Goal: Communication & Community: Answer question/provide support

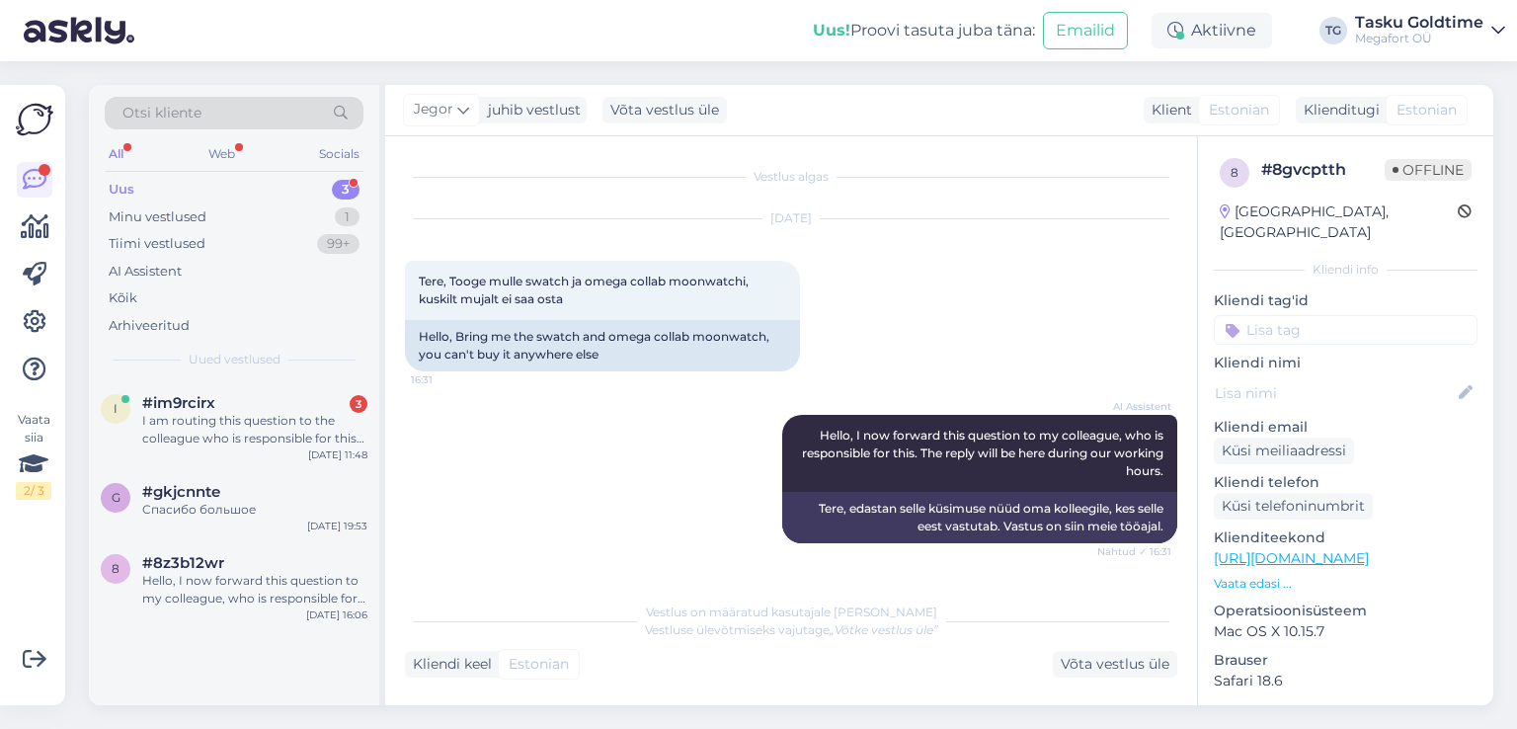
click at [235, 439] on div "I am routing this question to the colleague who is responsible for this topic. …" at bounding box center [254, 430] width 225 height 36
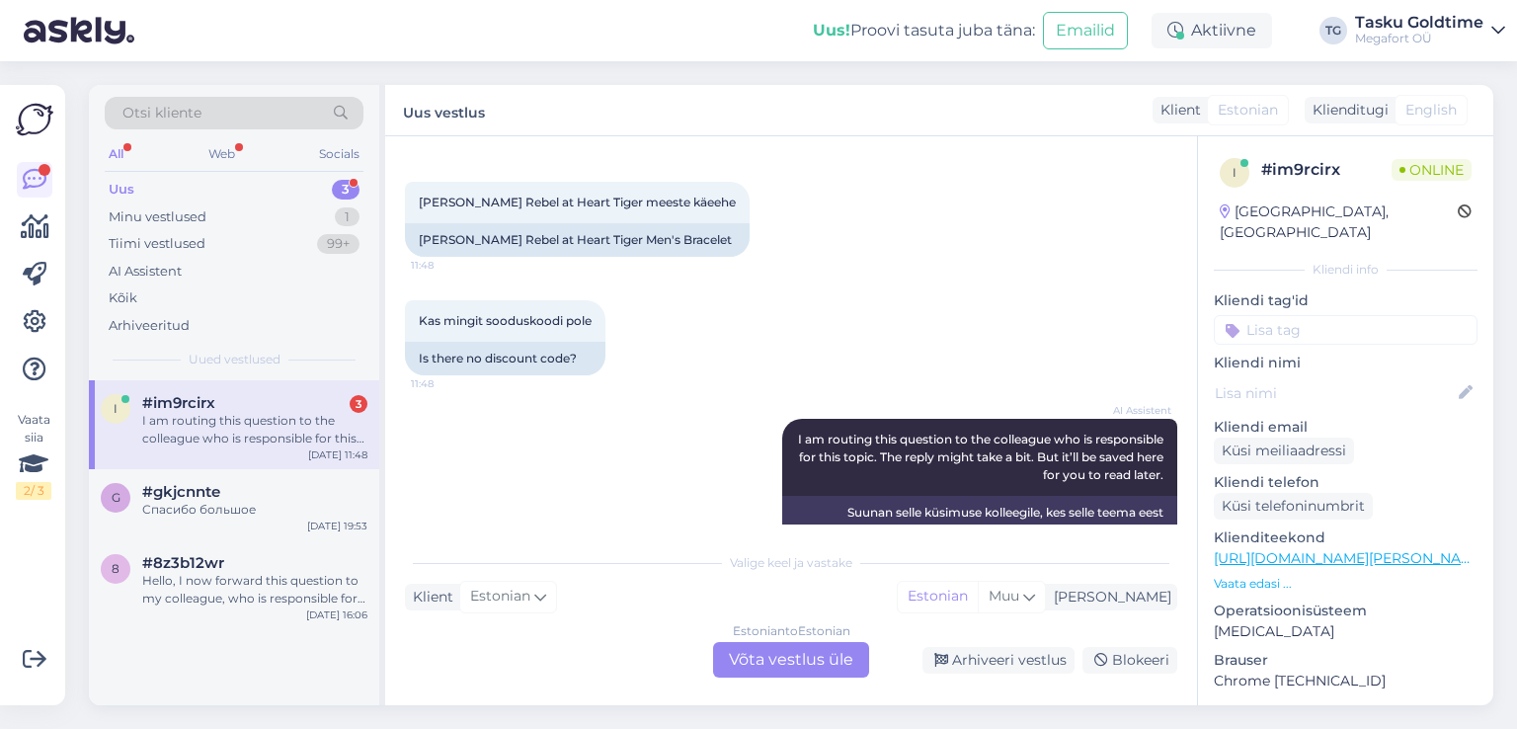
scroll to position [260, 0]
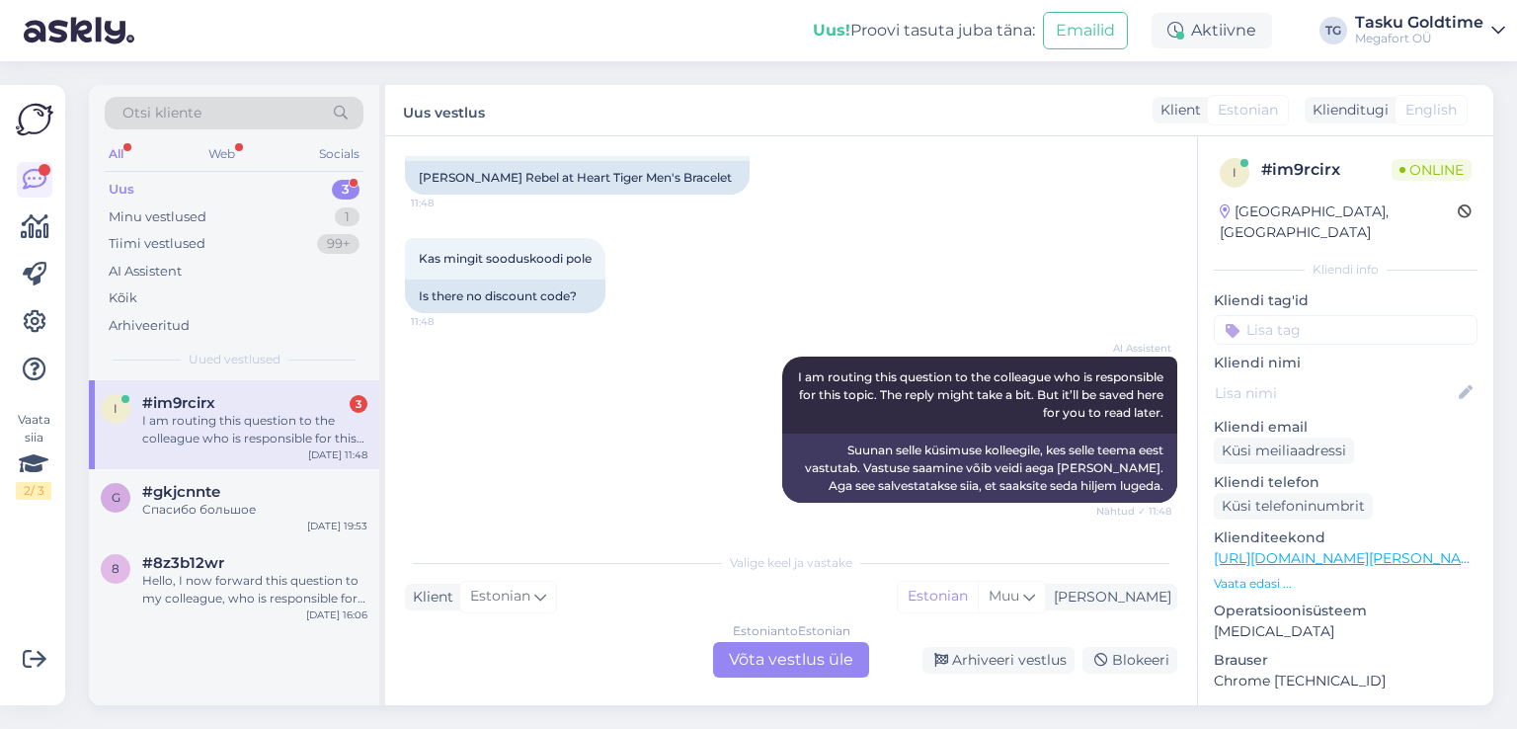
click at [316, 182] on div "Uus 3" at bounding box center [234, 190] width 259 height 28
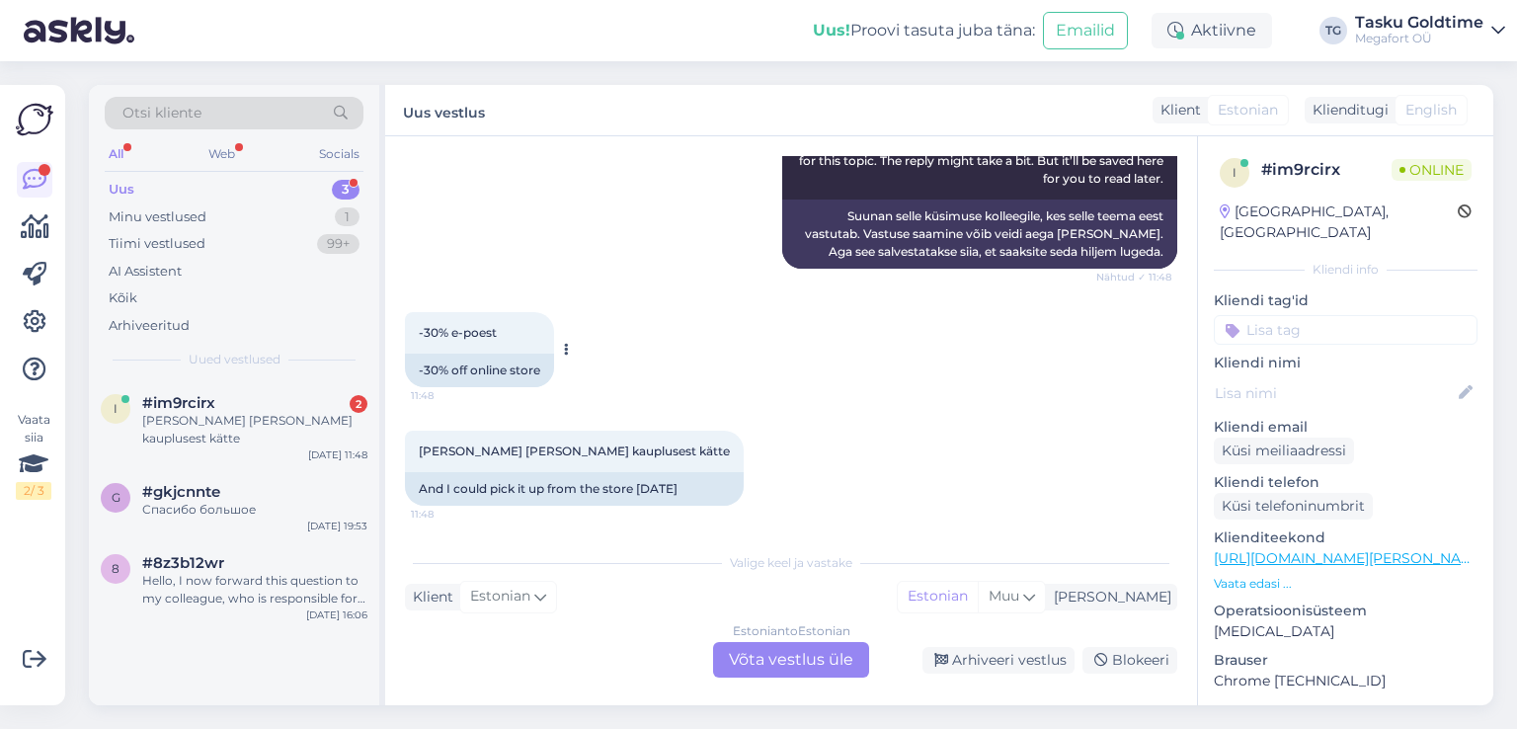
scroll to position [497, 0]
click at [276, 187] on div "Uus 3" at bounding box center [234, 190] width 259 height 28
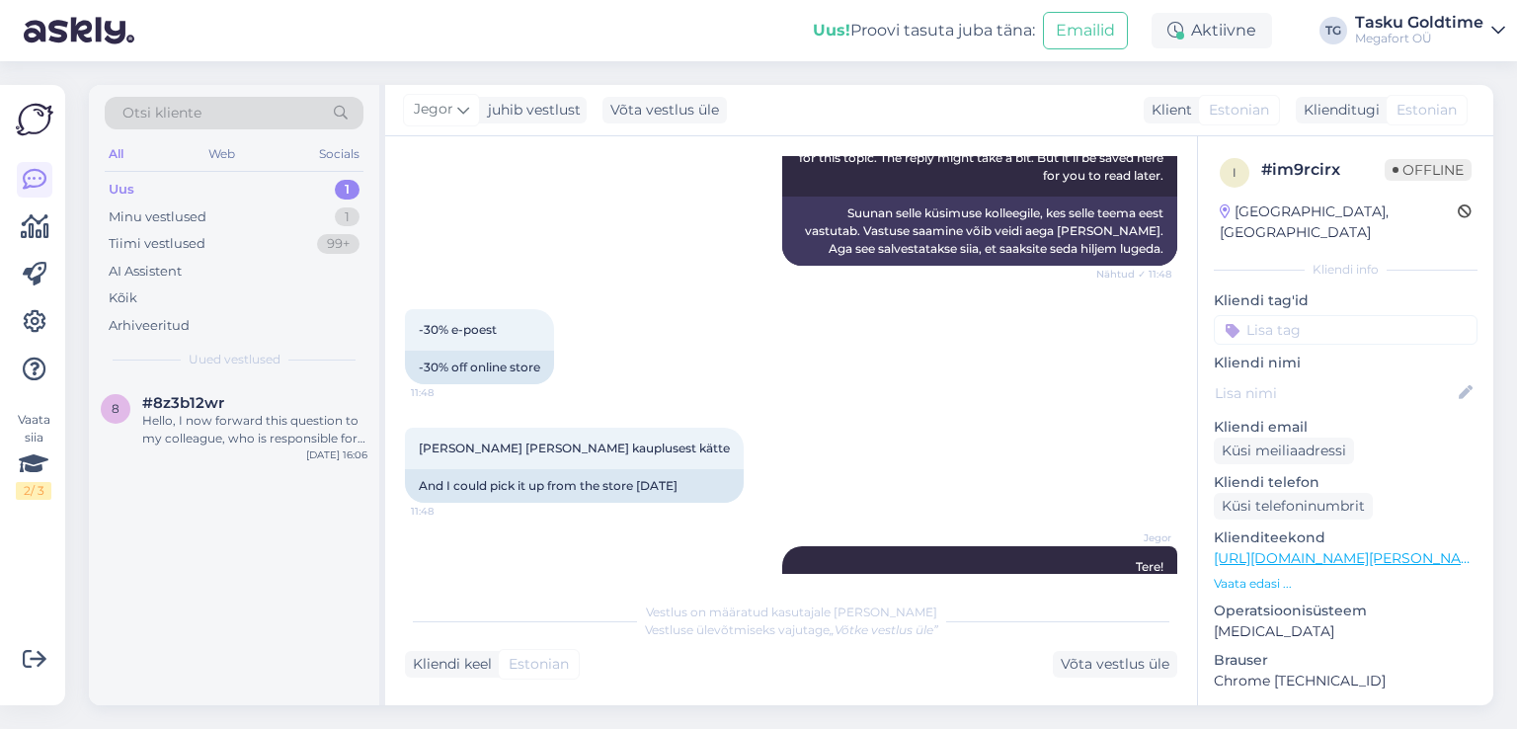
scroll to position [996, 0]
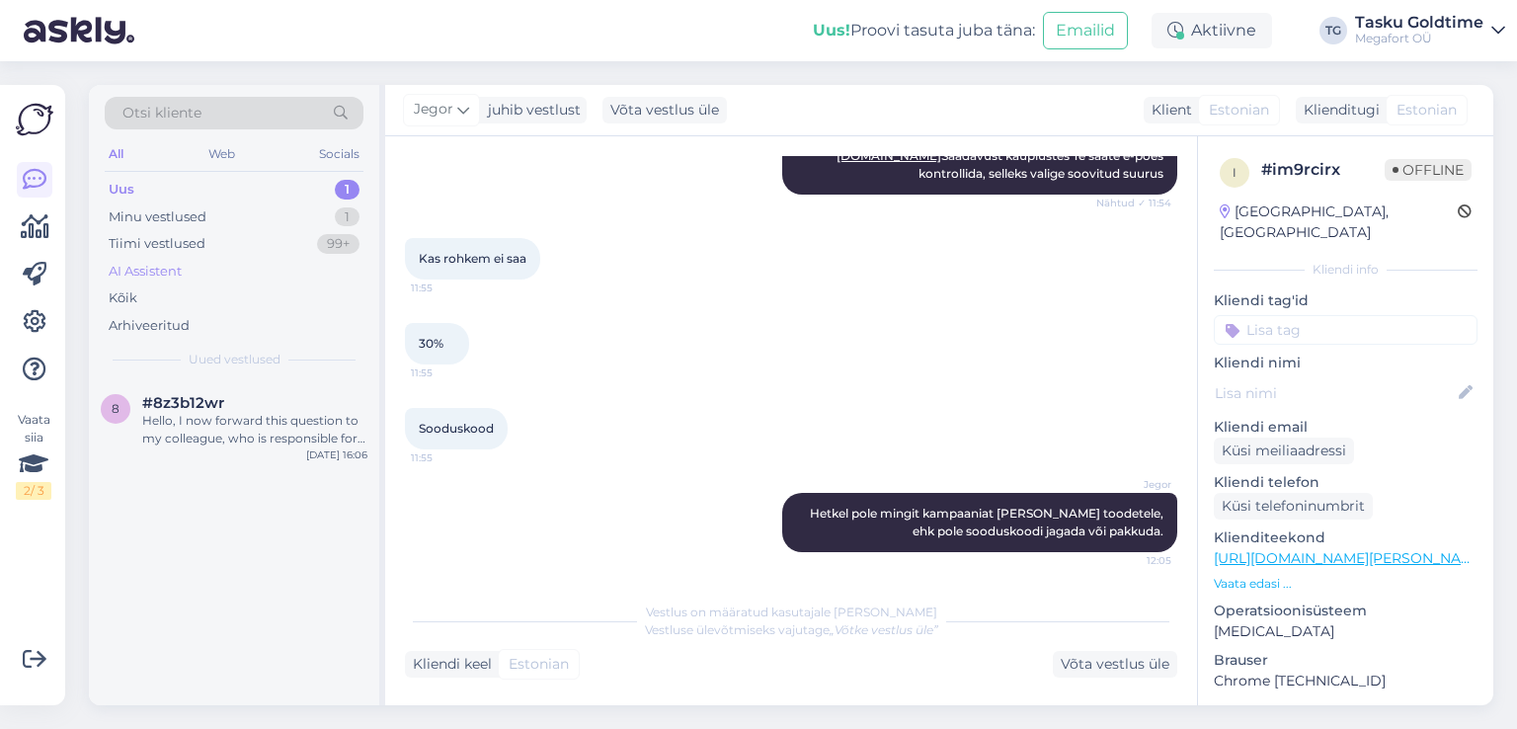
click at [226, 271] on div "AI Assistent" at bounding box center [234, 272] width 259 height 28
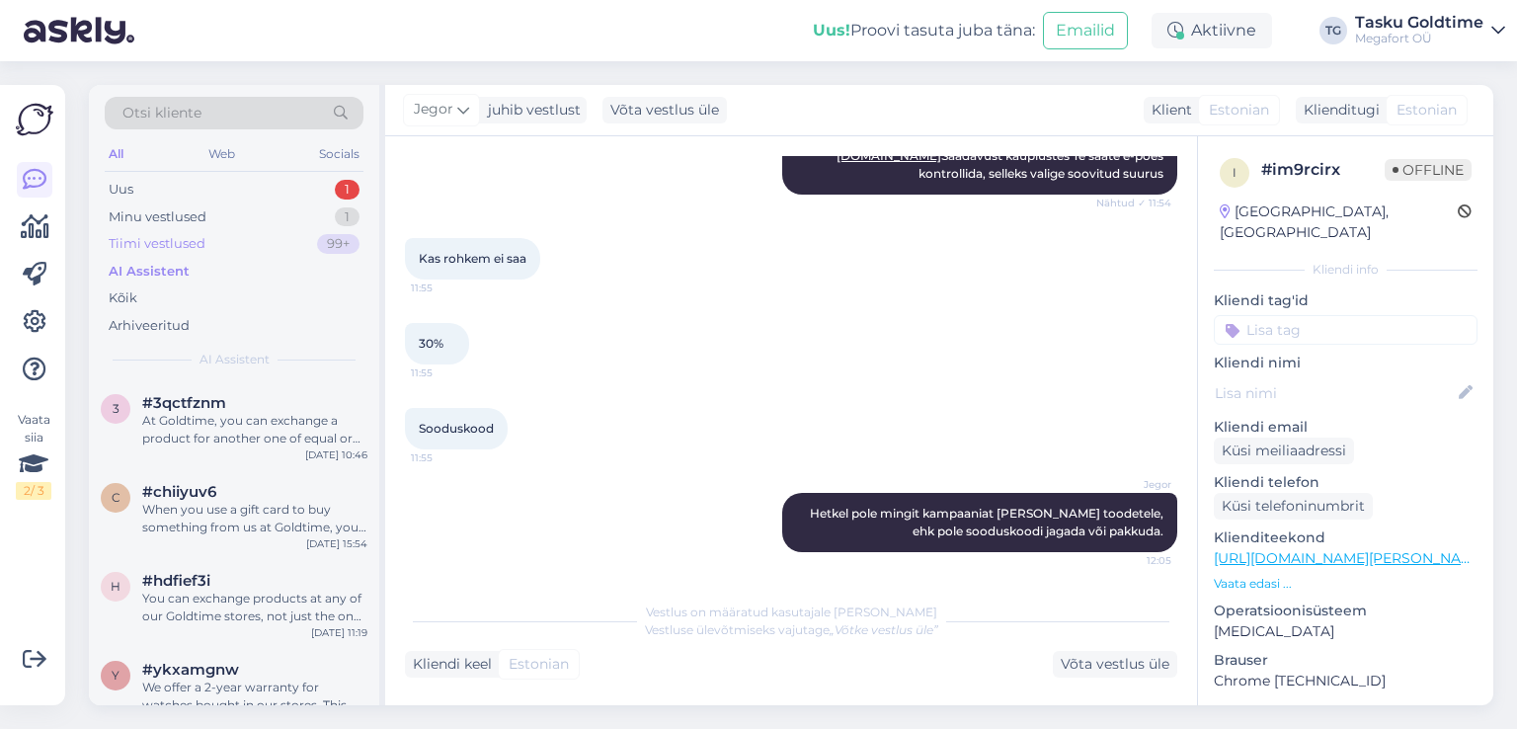
click at [233, 253] on div "Tiimi vestlused 99+" at bounding box center [234, 244] width 259 height 28
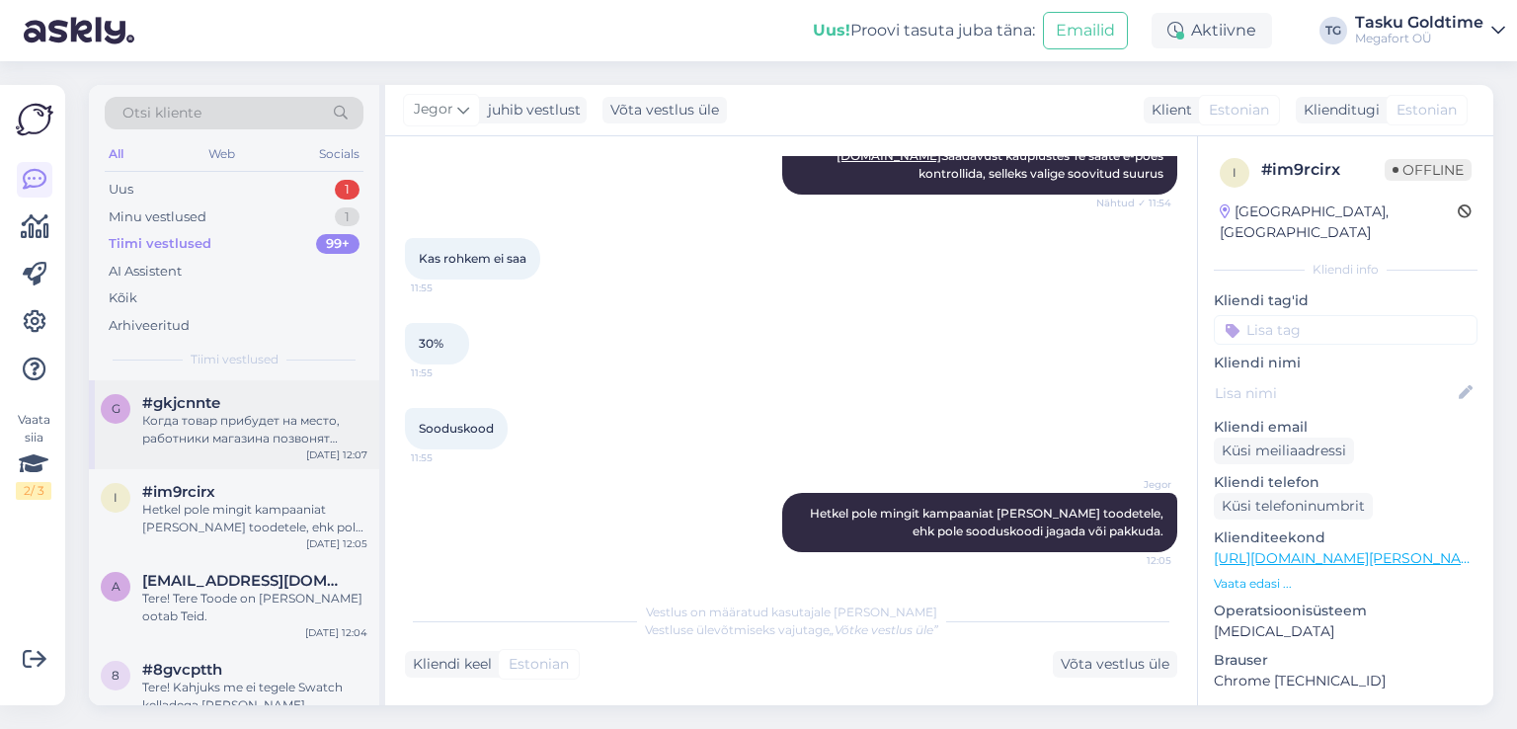
click at [262, 428] on div "Когда товар прибудет на место, работники магазина позвонят [PERSON_NAME]." at bounding box center [254, 430] width 225 height 36
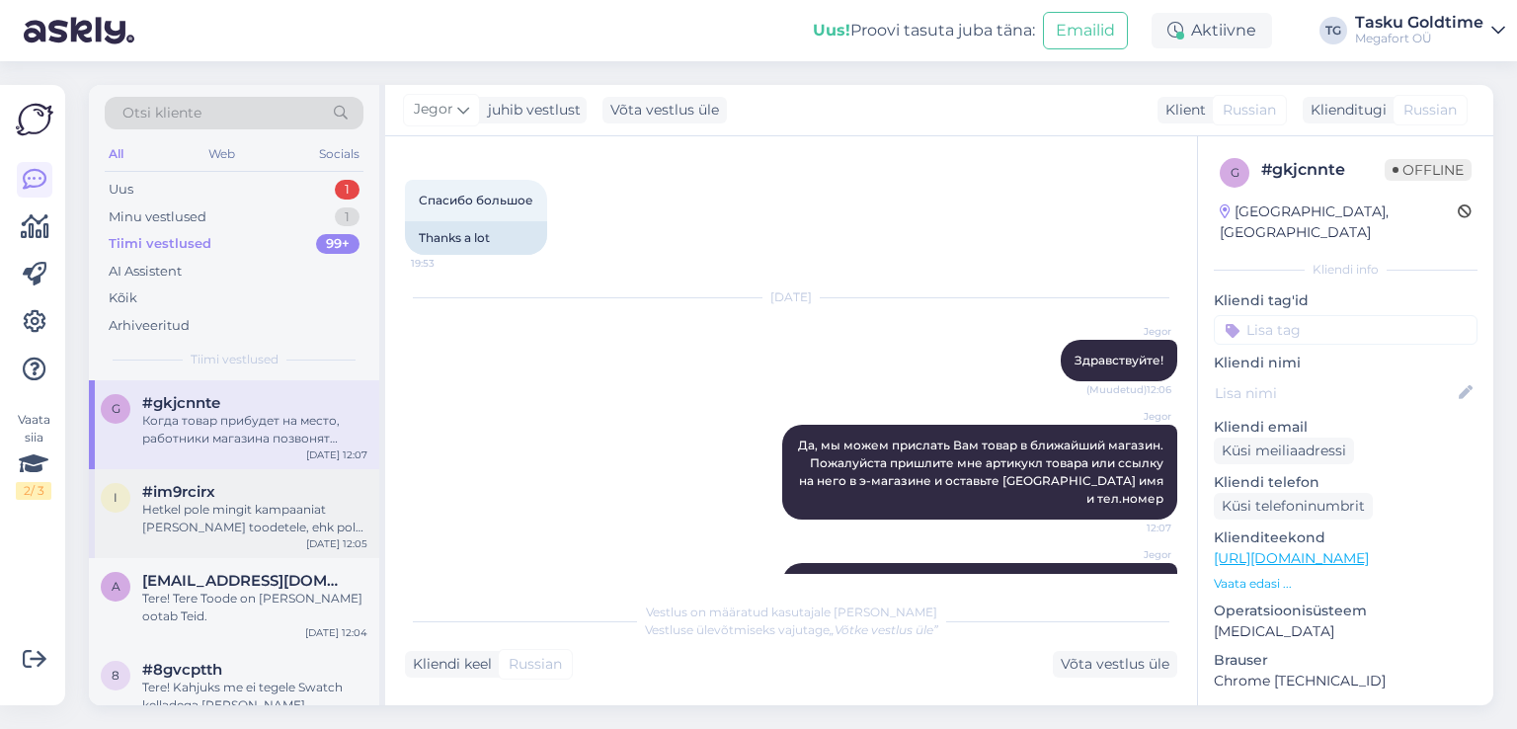
click at [267, 489] on div "#im9rcirx" at bounding box center [254, 492] width 225 height 18
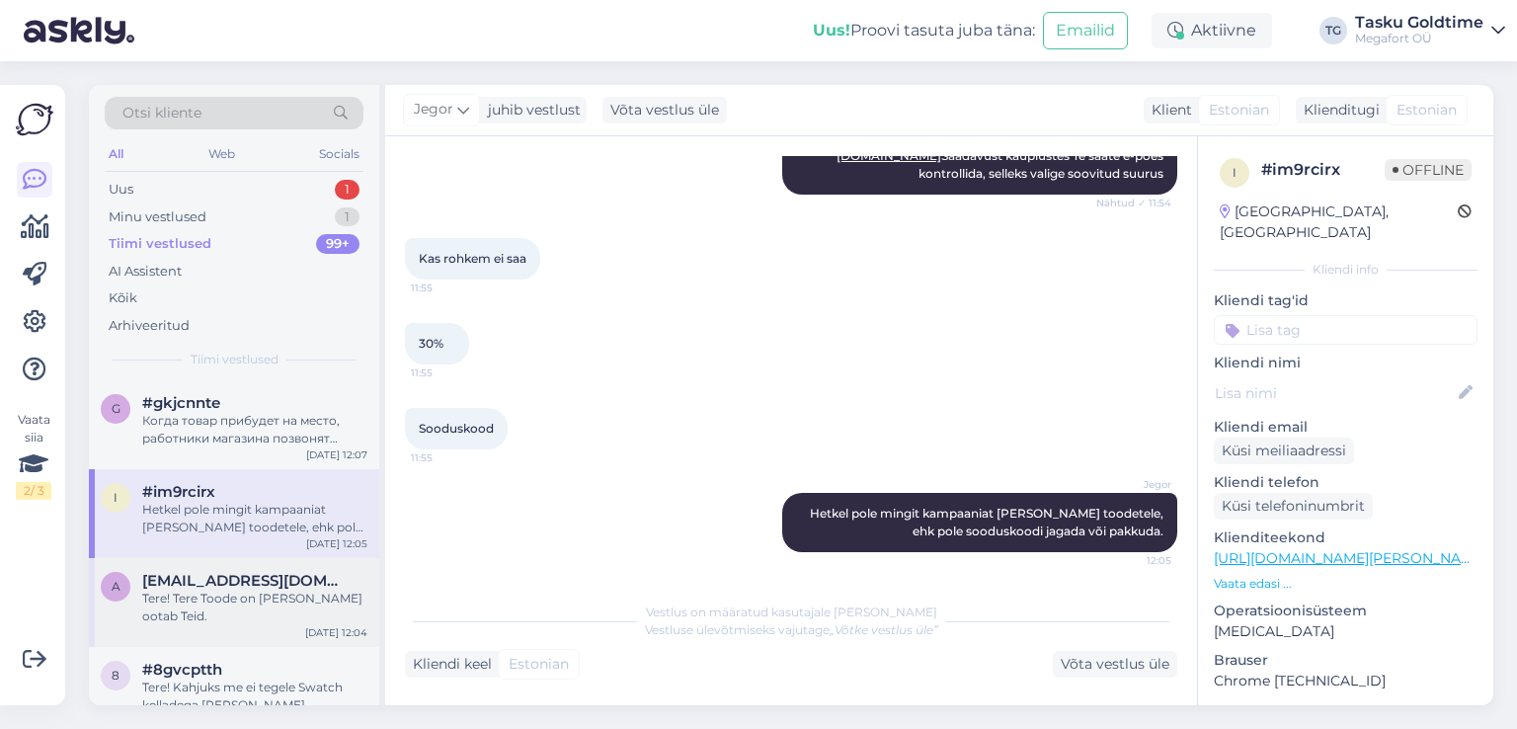
click at [277, 592] on div "Tere! Tere Toode on [PERSON_NAME] ootab Teid." at bounding box center [254, 607] width 225 height 36
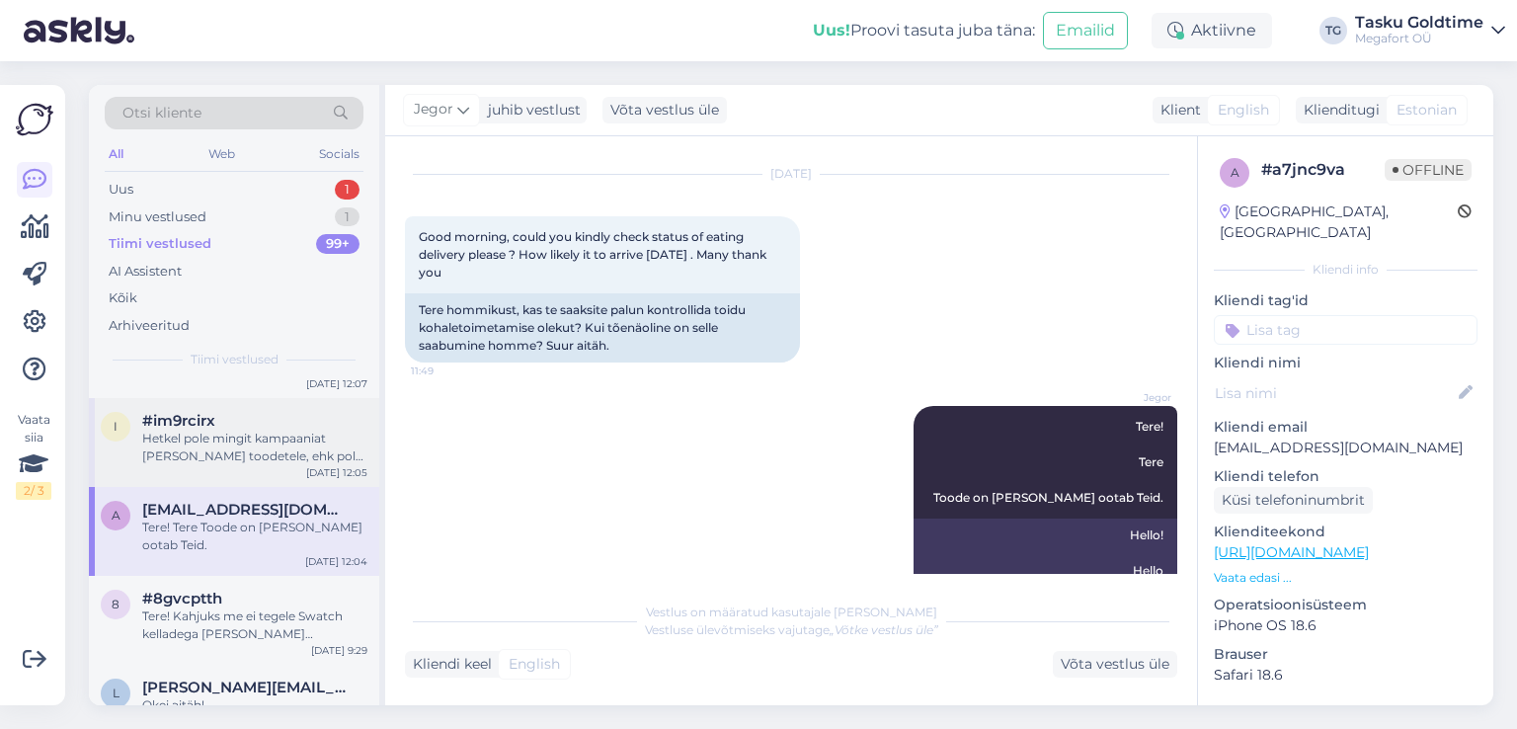
scroll to position [0, 0]
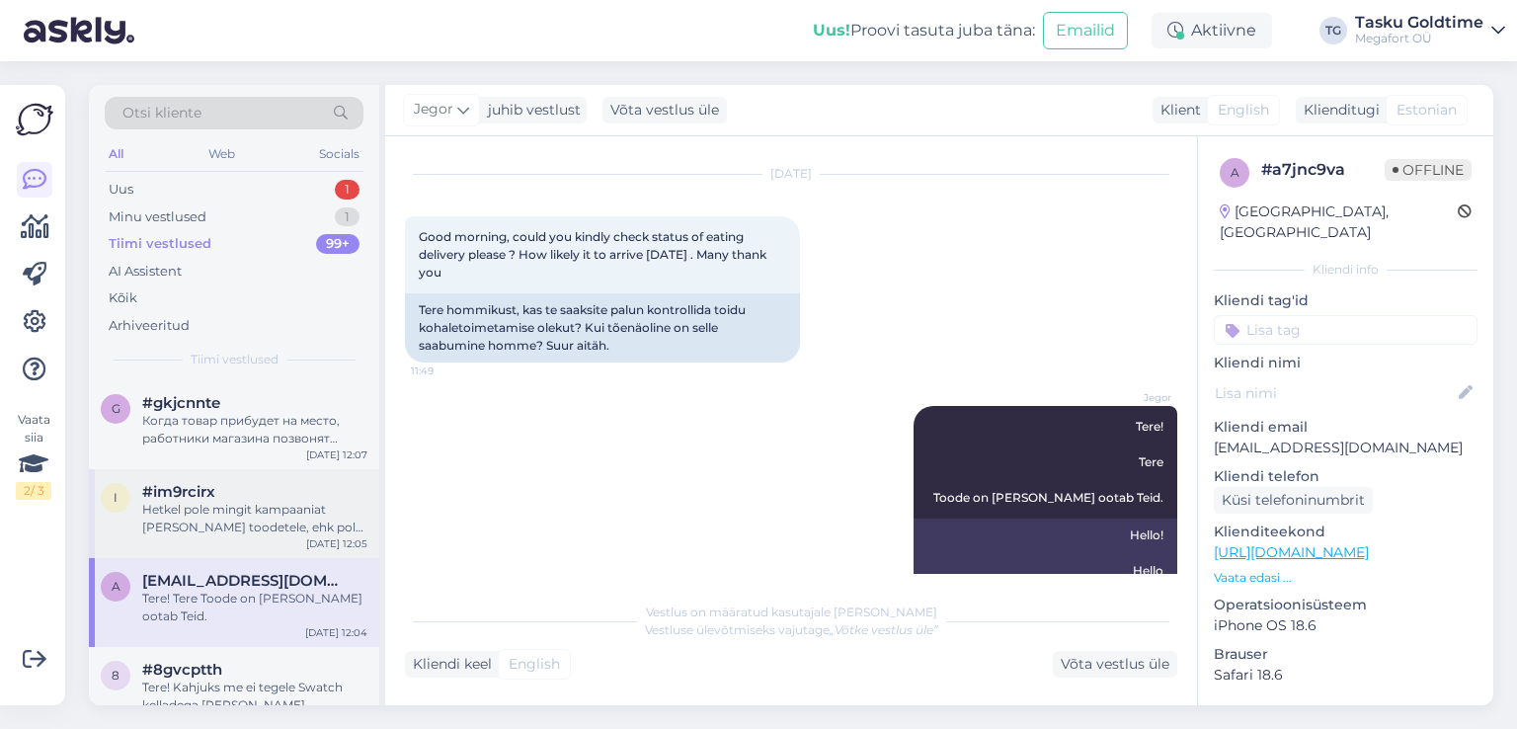
click at [300, 495] on div "#im9rcirx" at bounding box center [254, 492] width 225 height 18
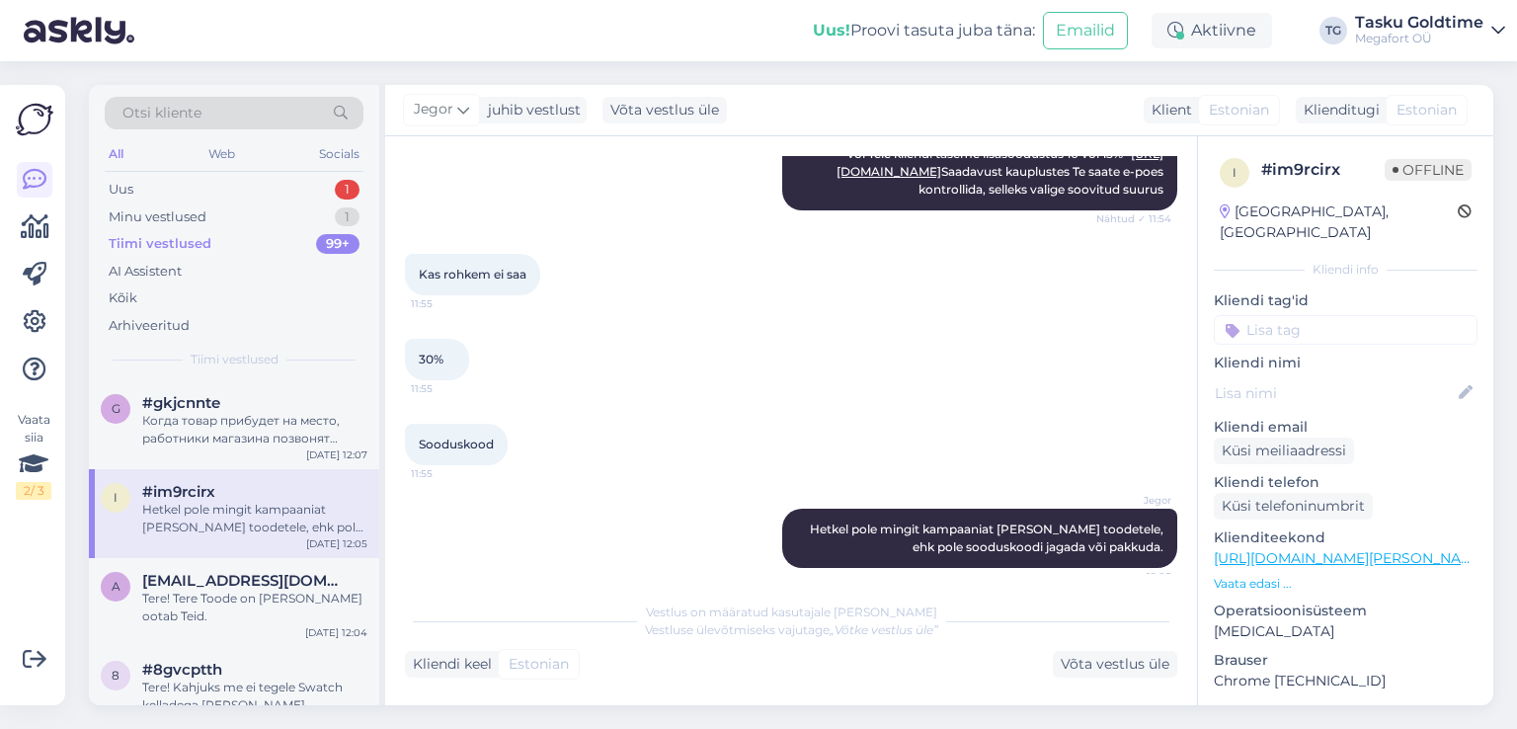
scroll to position [996, 0]
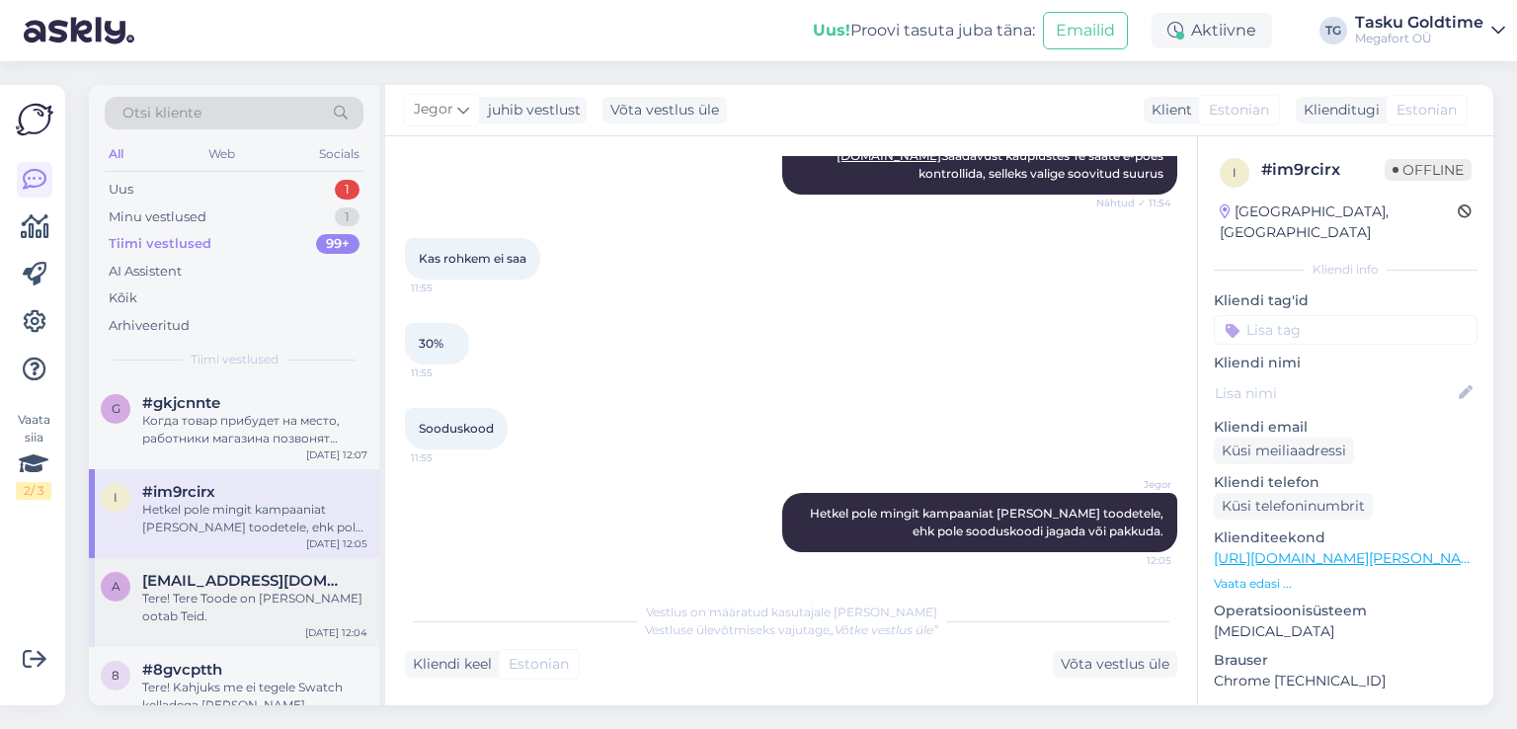
click at [303, 567] on div "a [EMAIL_ADDRESS][DOMAIN_NAME] Tere! Tere Toode on [PERSON_NAME] ootab Teid. [D…" at bounding box center [234, 602] width 290 height 89
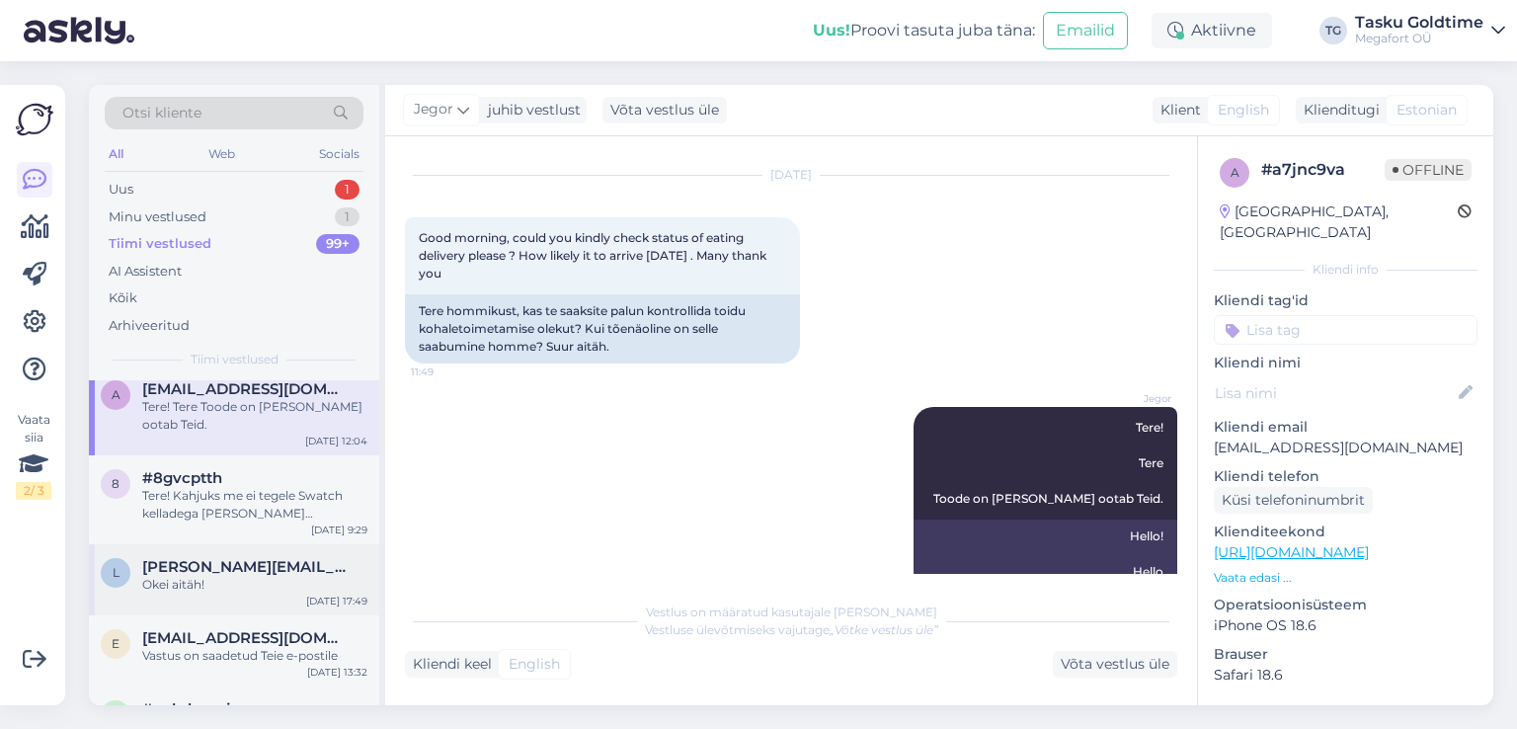
scroll to position [197, 0]
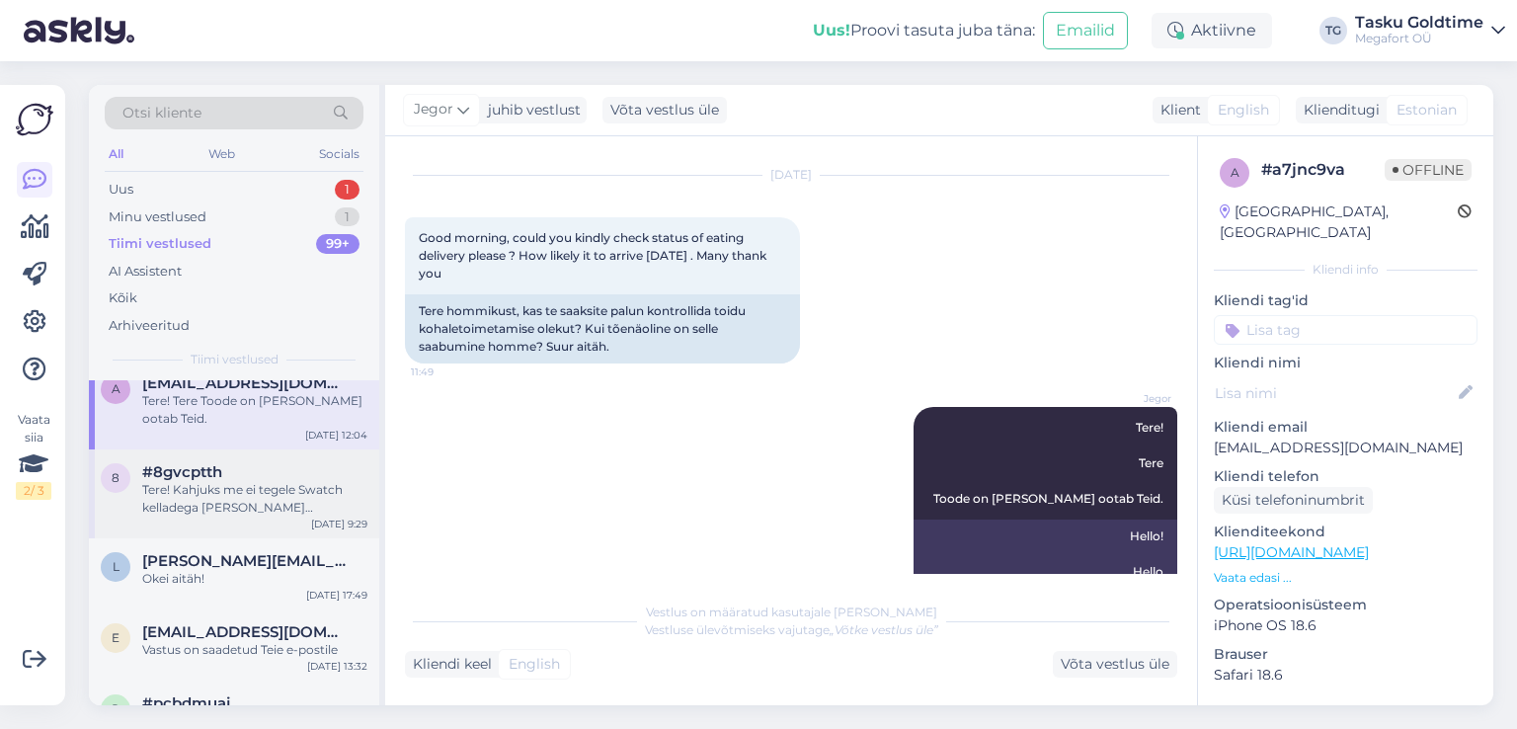
click at [324, 513] on div "Tere! Kahjuks me ei tegele Swatch kelladega [PERSON_NAME] [PERSON_NAME] ei saa …" at bounding box center [254, 499] width 225 height 36
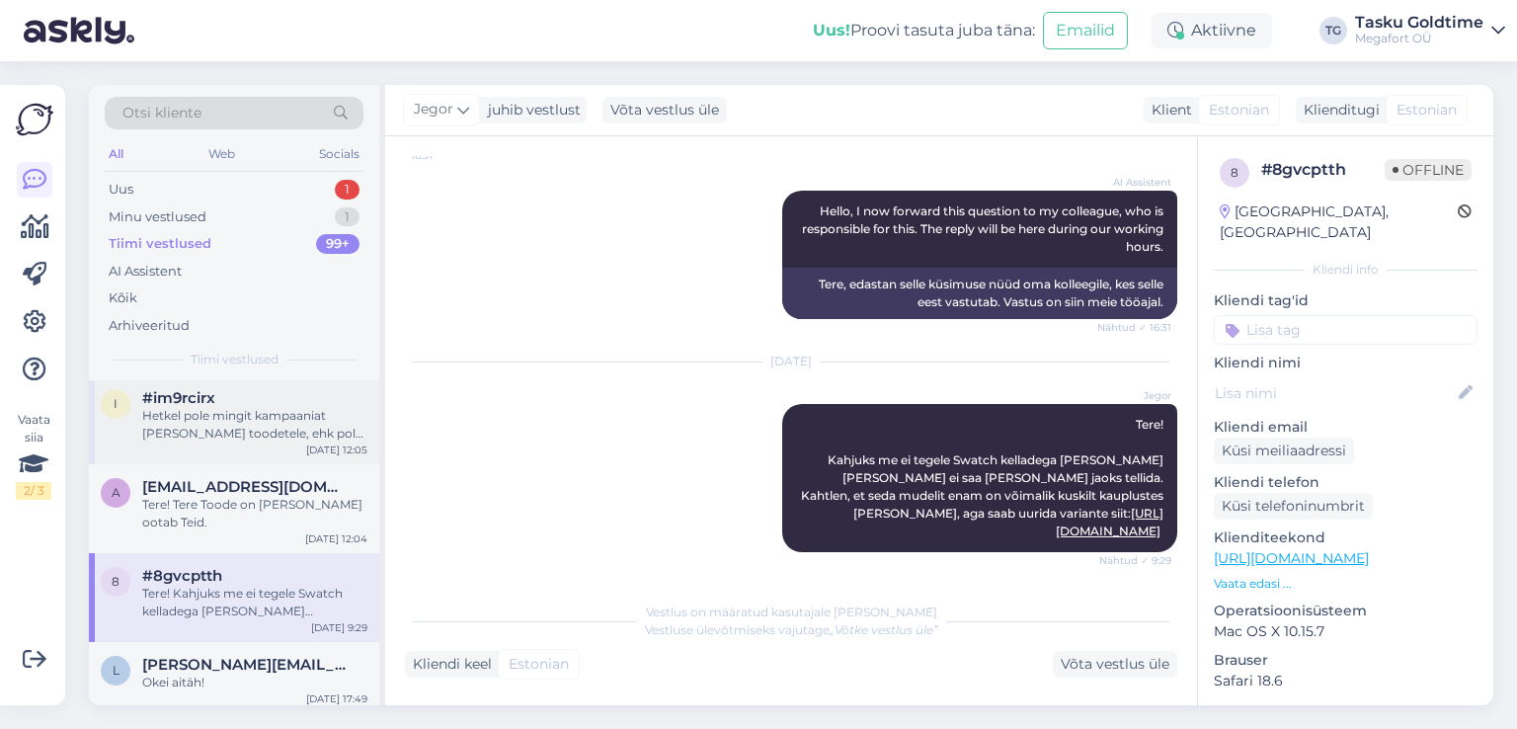
scroll to position [0, 0]
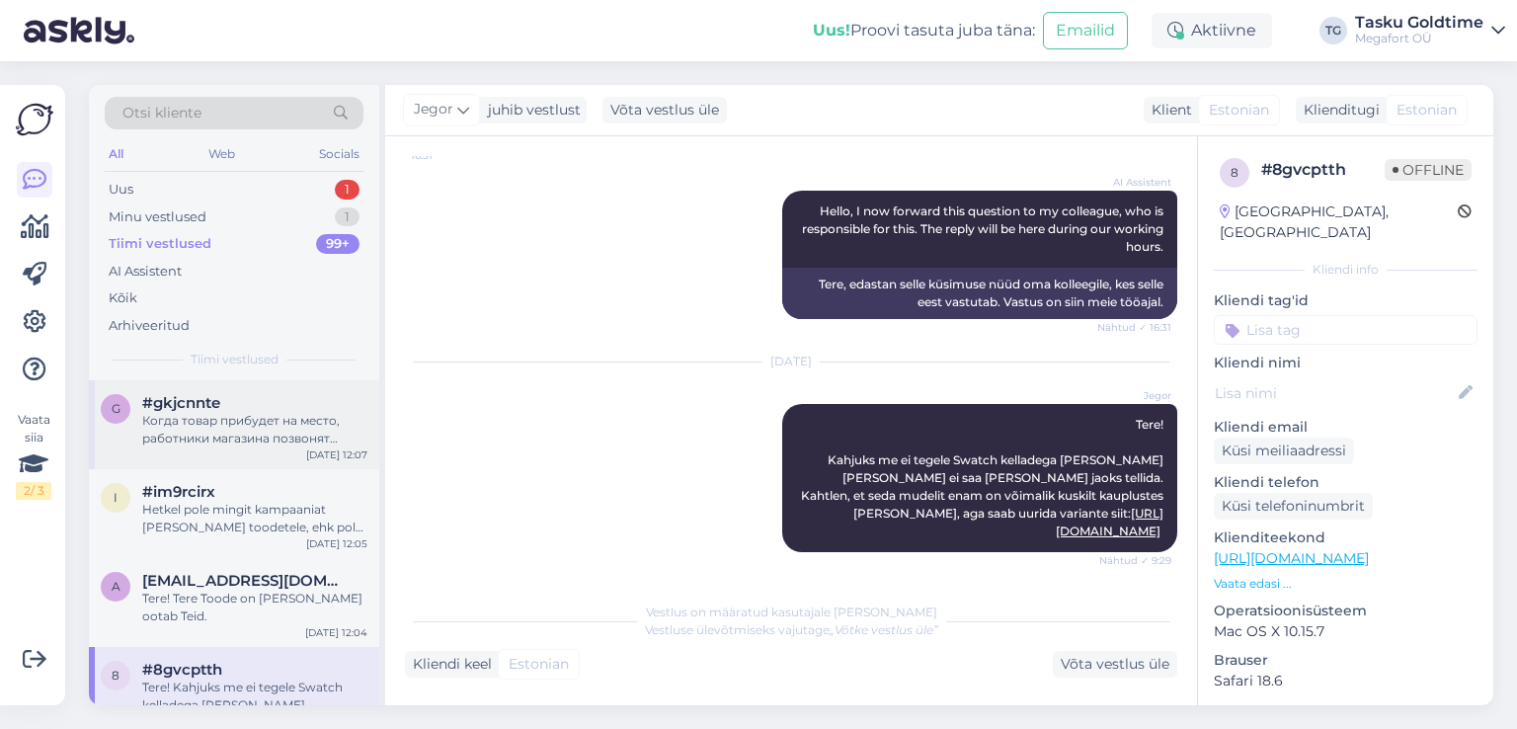
click at [313, 437] on div "Когда товар прибудет на место, работники магазина позвонят [PERSON_NAME]." at bounding box center [254, 430] width 225 height 36
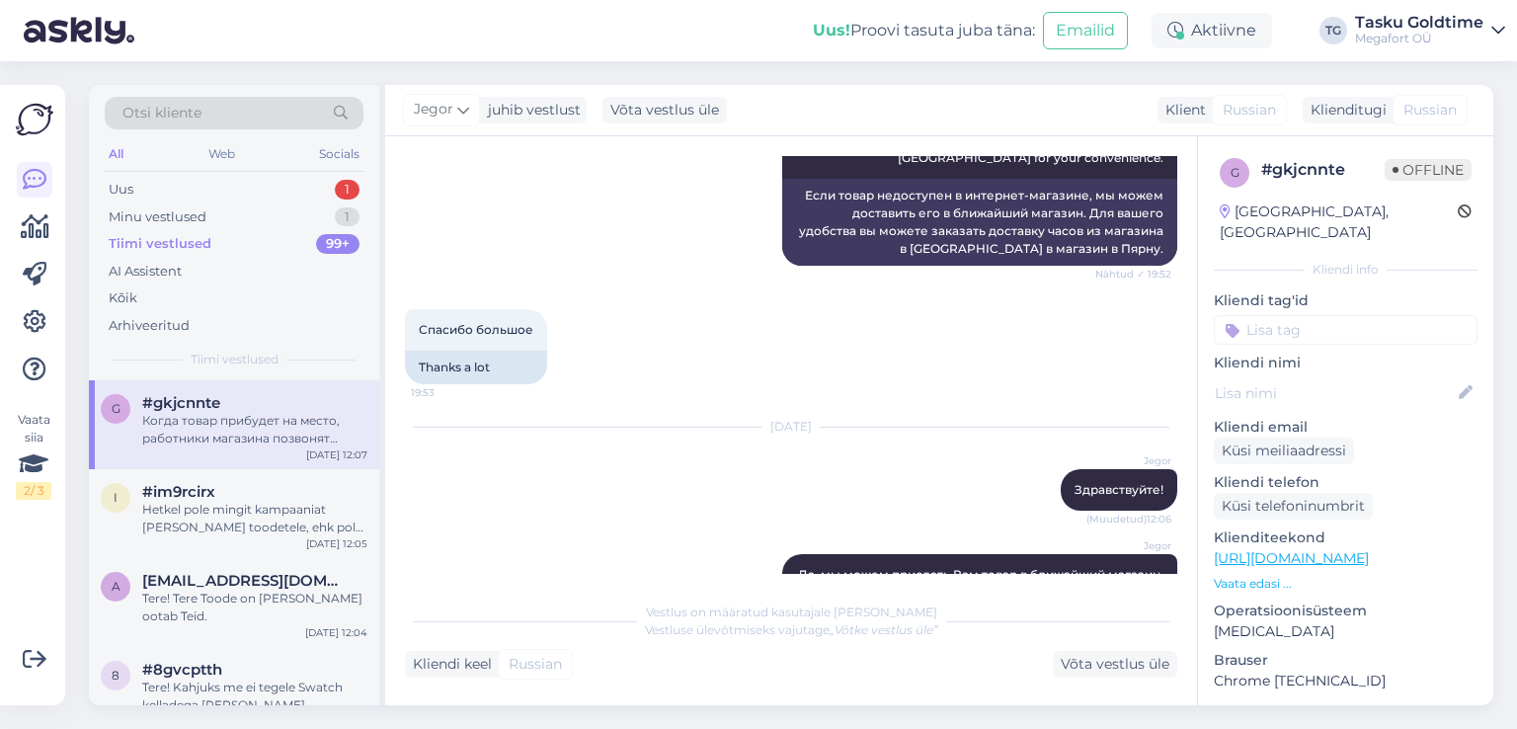
scroll to position [512, 0]
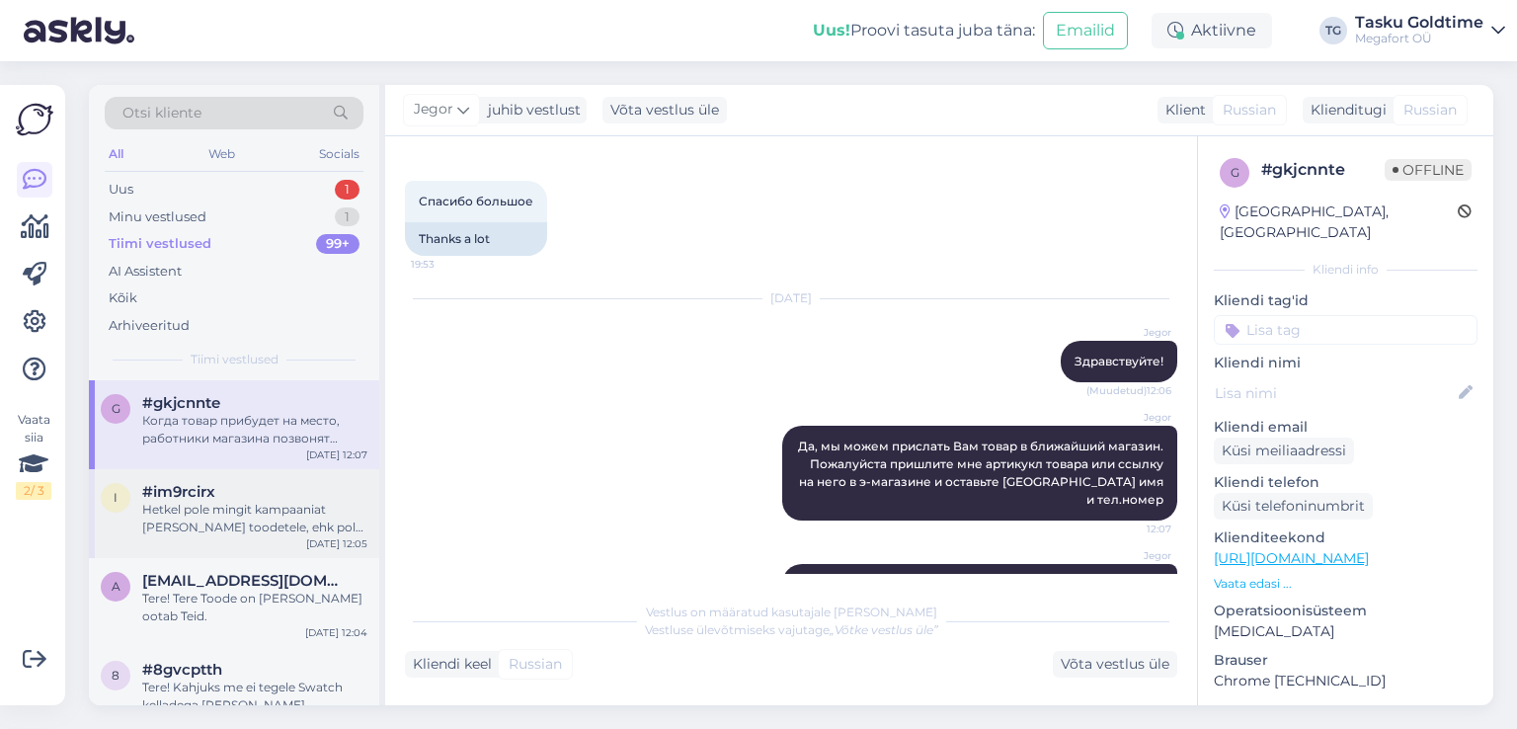
click at [293, 515] on div "Hetkel pole mingit kampaaniat [PERSON_NAME] toodetele, ehk pole sooduskoodi jag…" at bounding box center [254, 519] width 225 height 36
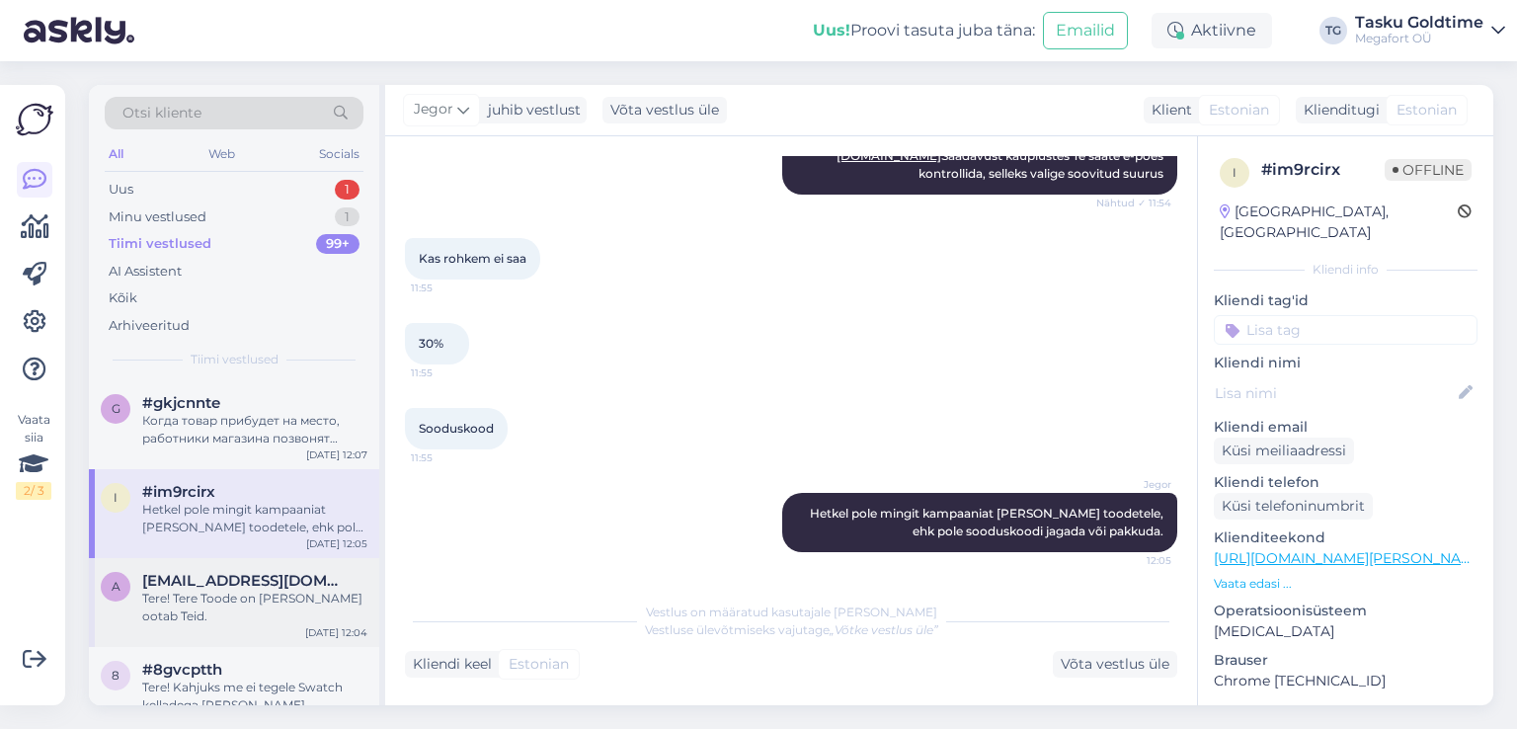
click at [282, 586] on span "[EMAIL_ADDRESS][DOMAIN_NAME]" at bounding box center [244, 581] width 205 height 18
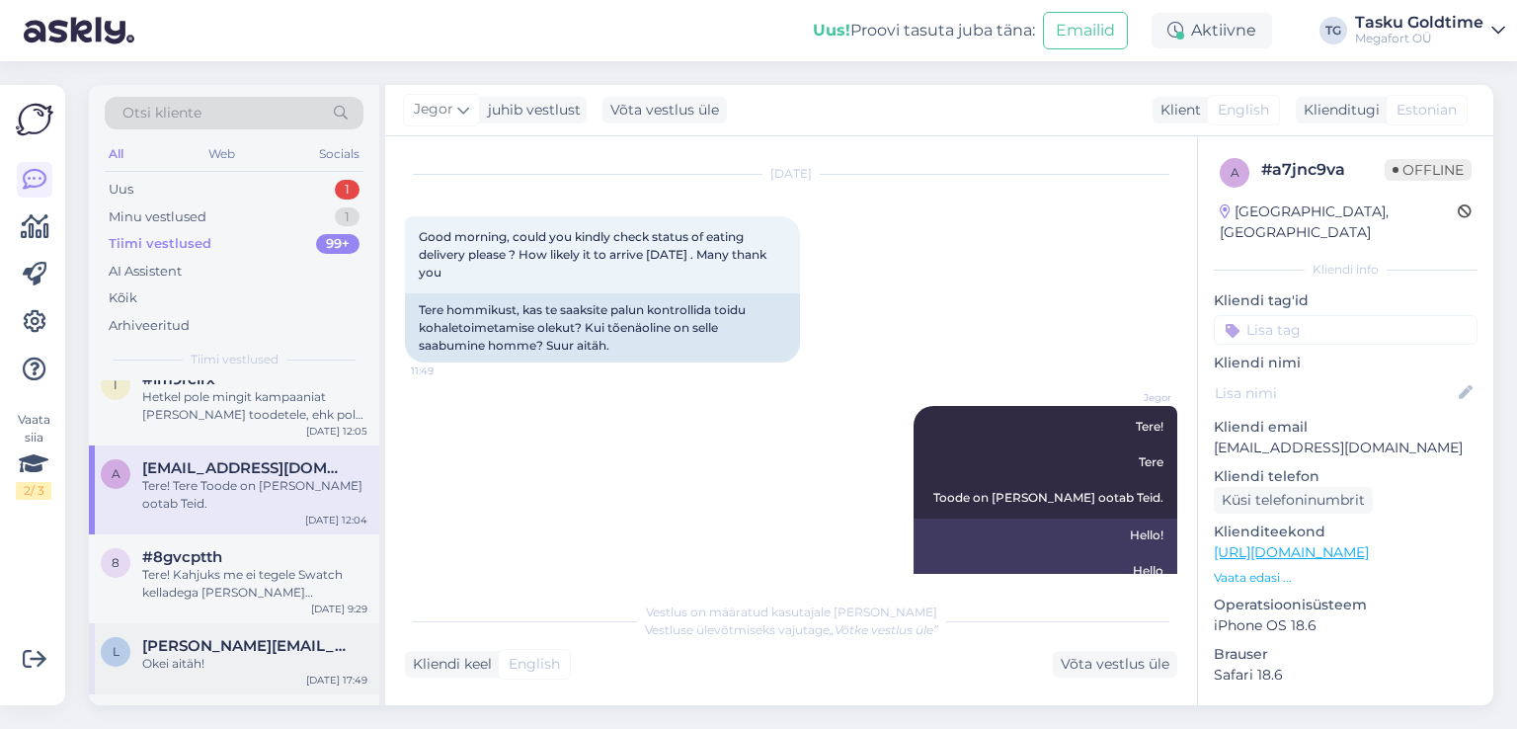
scroll to position [197, 0]
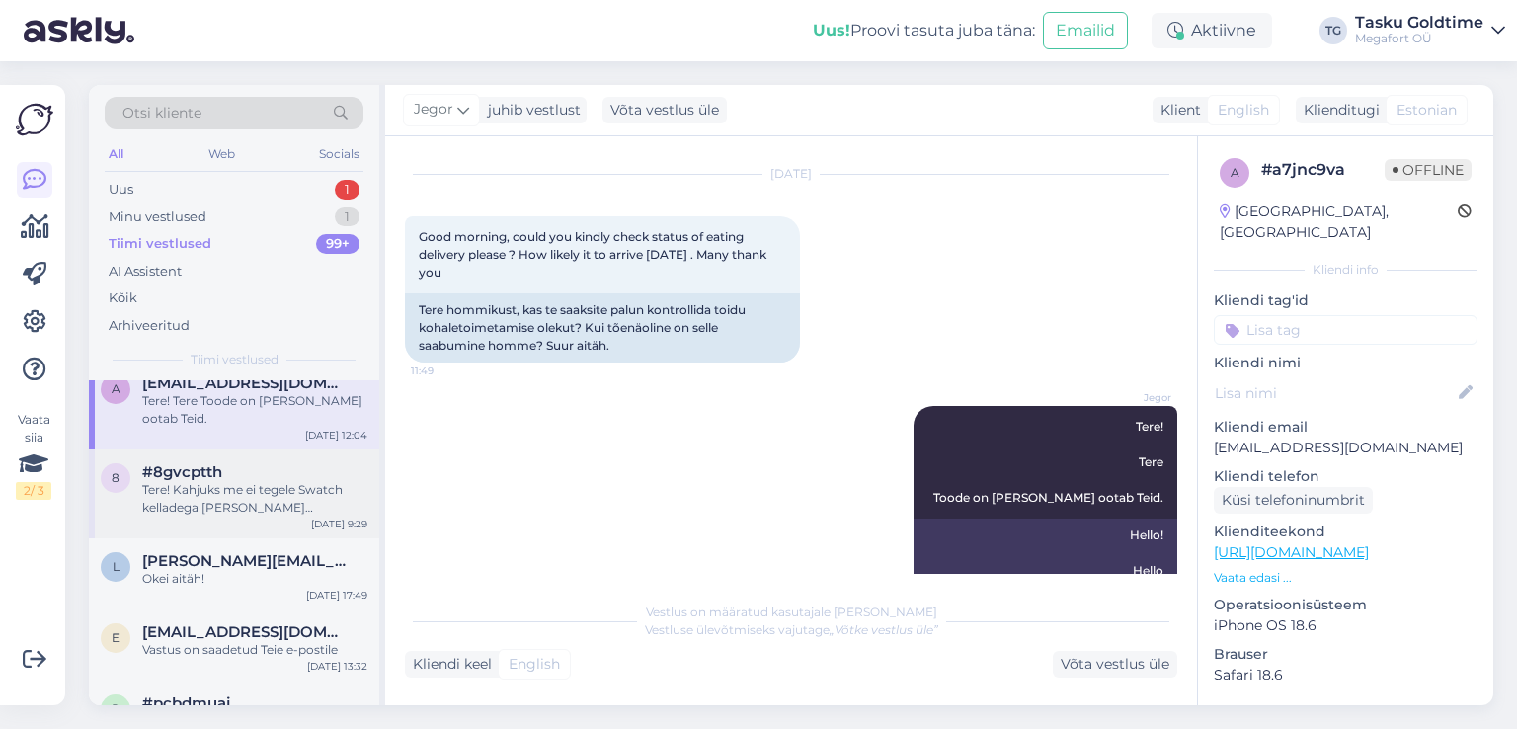
click at [293, 530] on div "8 #8gvcptth Tere! Kahjuks me ei tegele Swatch kelladega [PERSON_NAME] [PERSON_N…" at bounding box center [234, 493] width 290 height 89
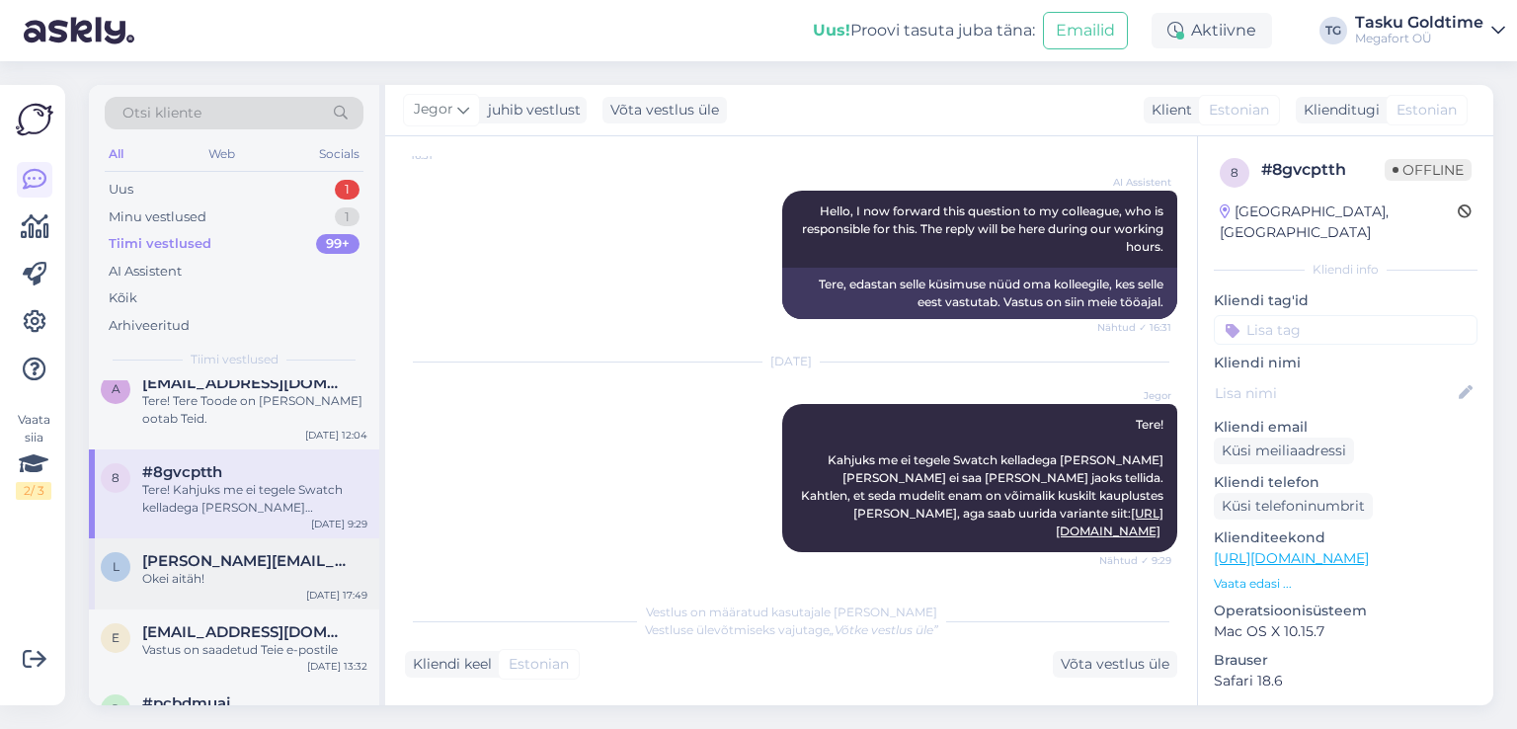
click at [285, 590] on div "l [PERSON_NAME][EMAIL_ADDRESS][DOMAIN_NAME] Okei aitäh! [DATE] 17:49" at bounding box center [234, 573] width 290 height 71
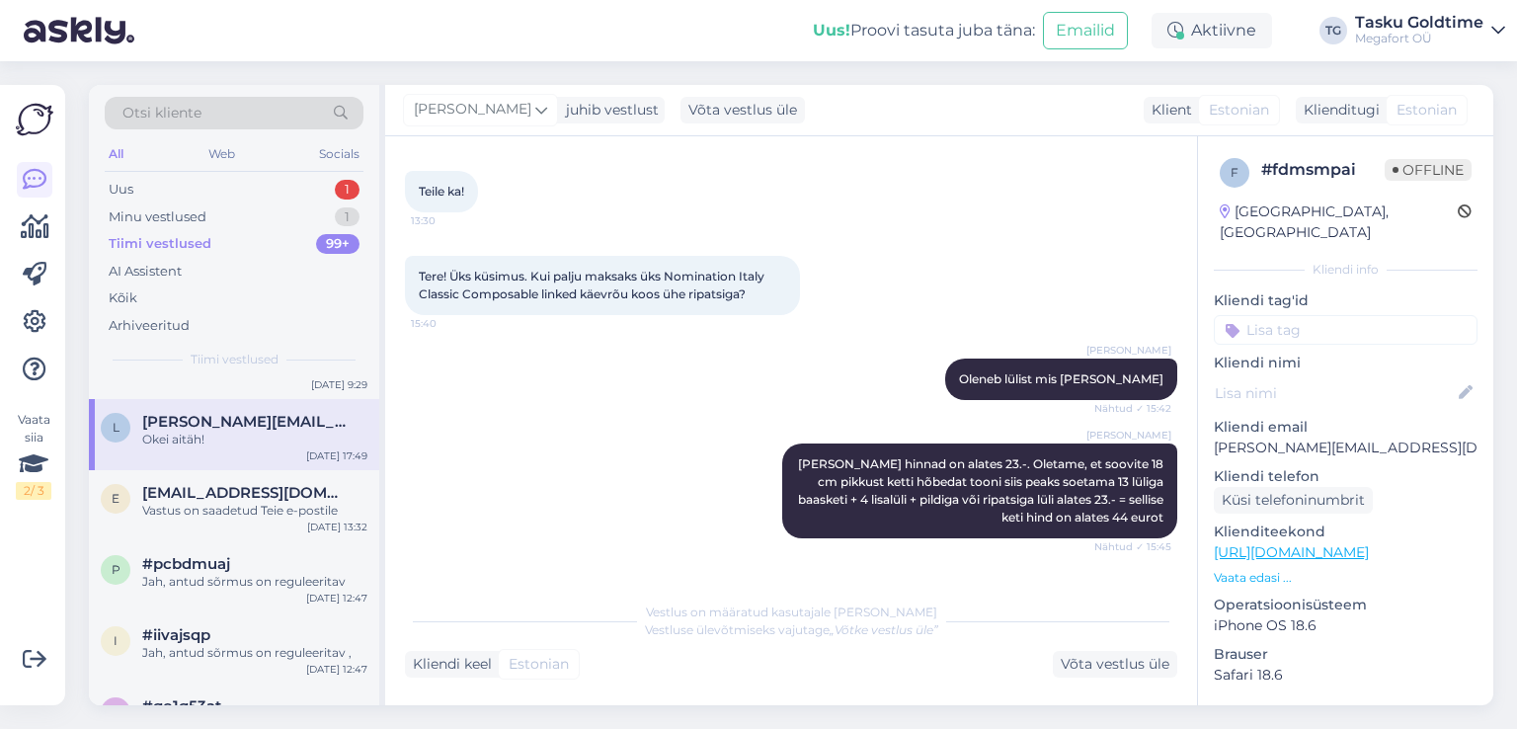
scroll to position [592, 0]
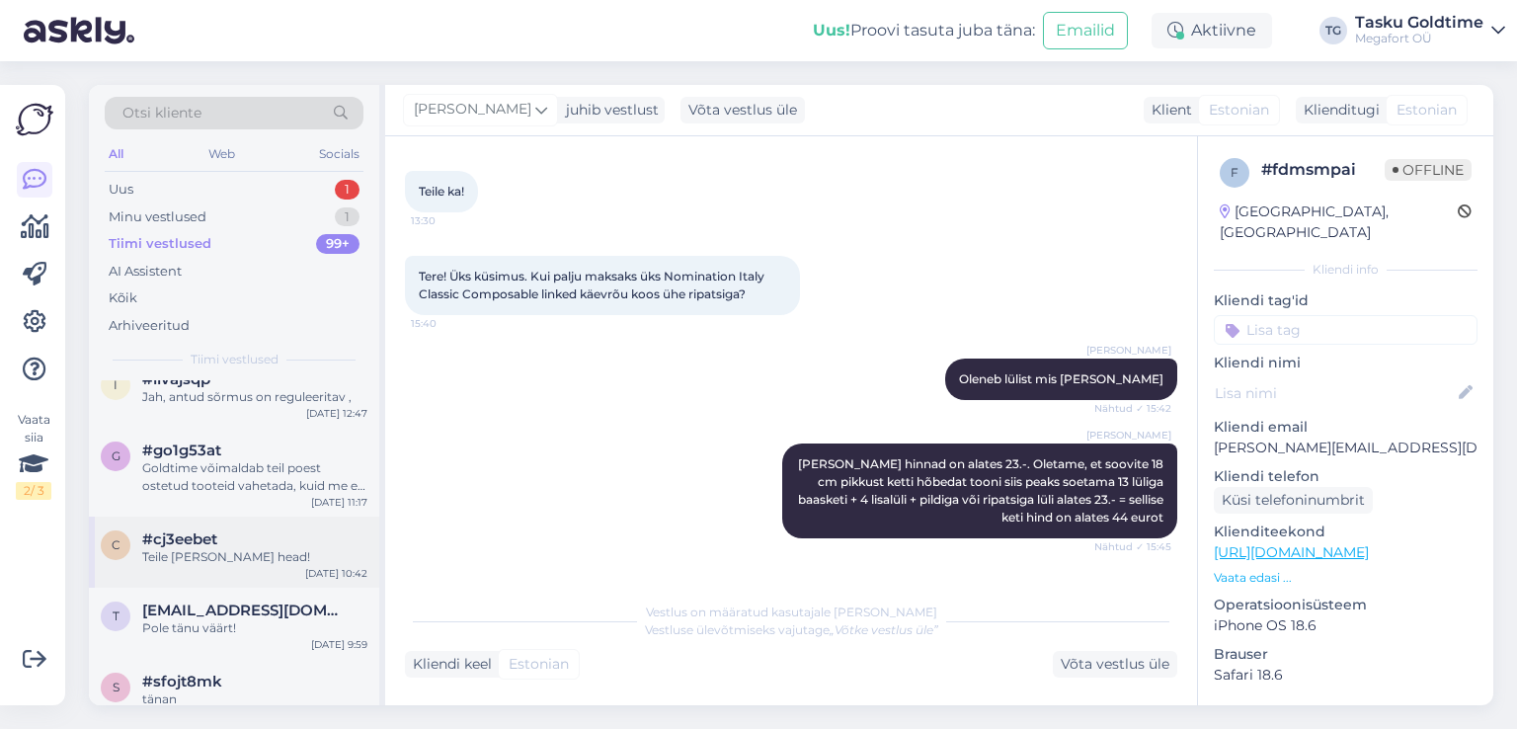
click at [205, 526] on div "c #cj3eebet Teile [PERSON_NAME] head! [DATE] 10:42" at bounding box center [234, 551] width 290 height 71
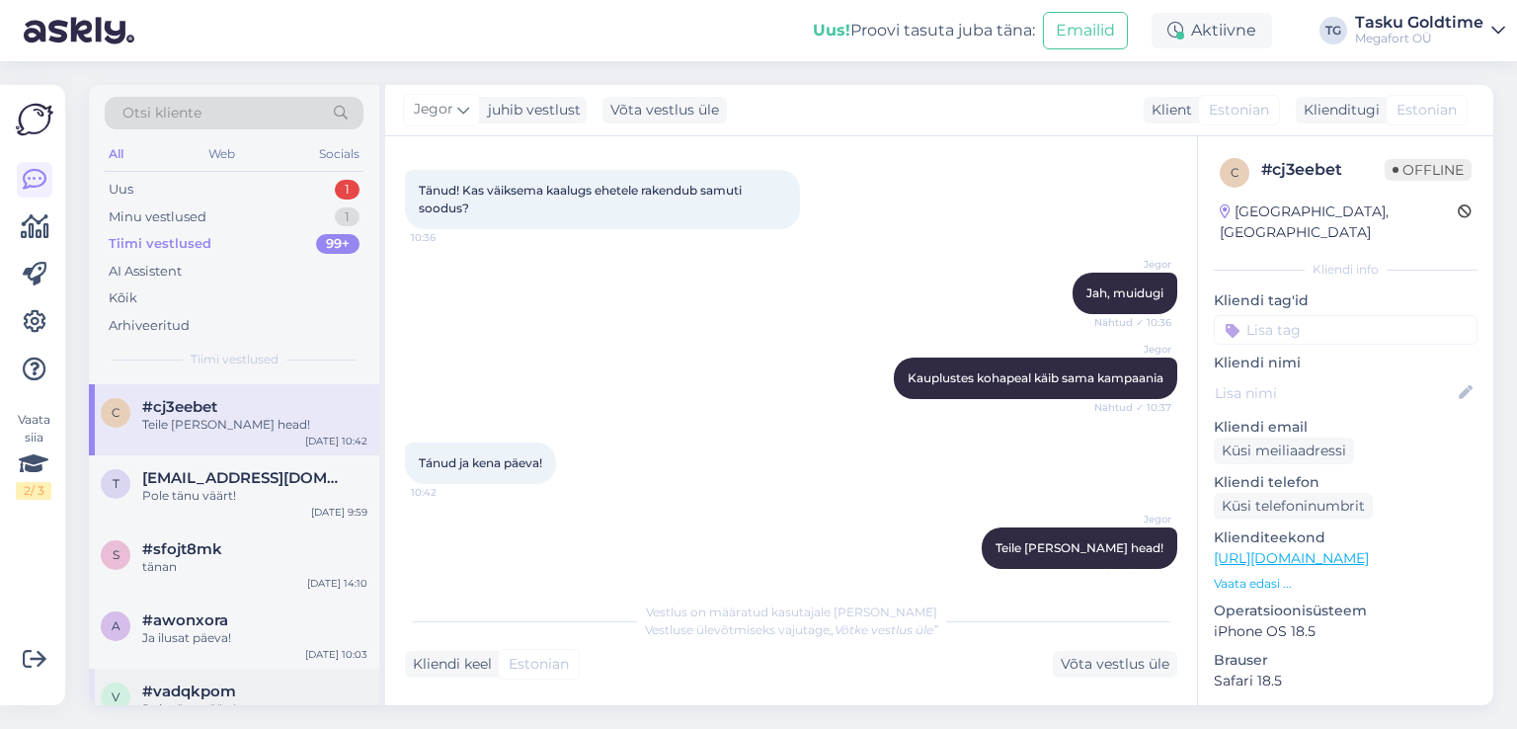
scroll to position [889, 0]
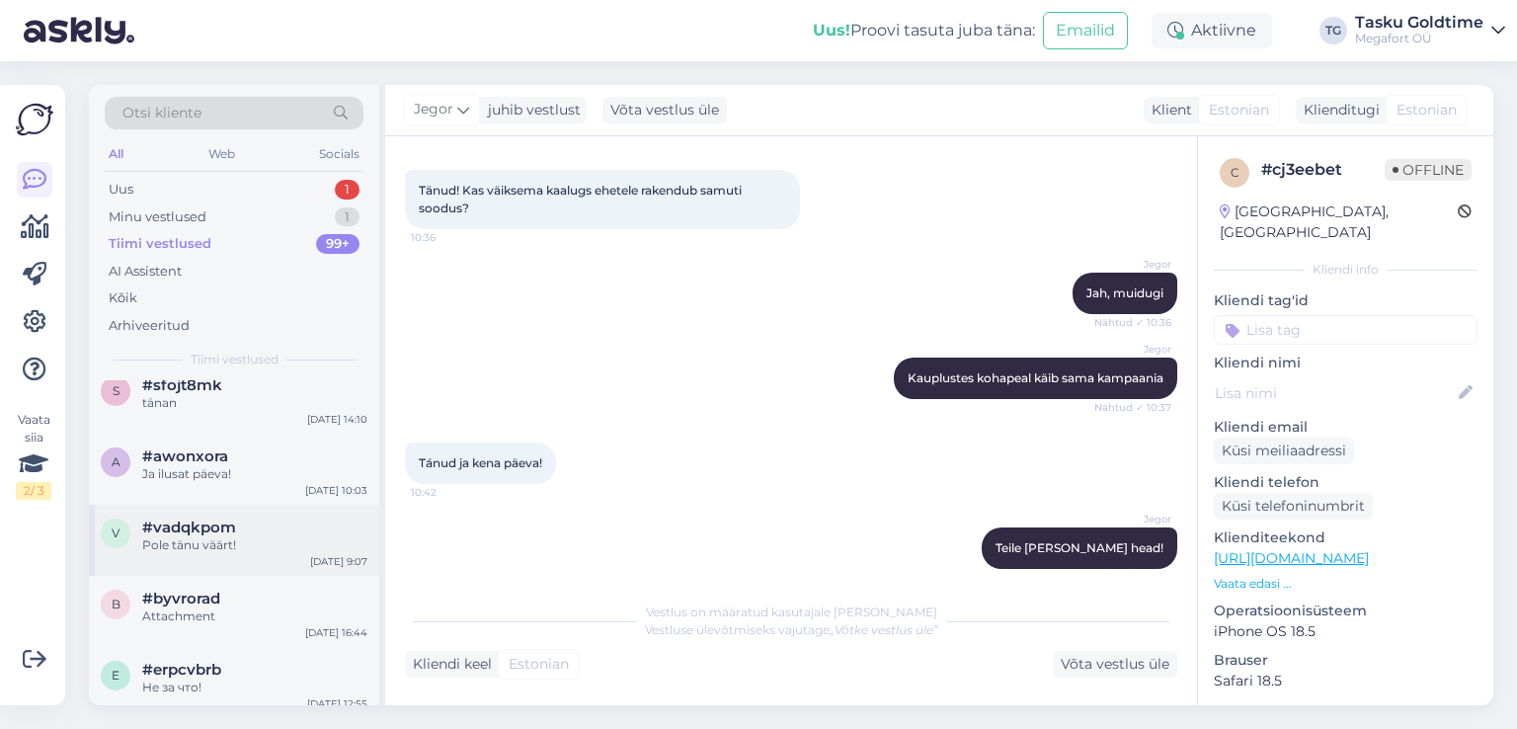
click at [223, 510] on div "v #vadqkpom Pole tänu väärt! [DATE] 9:07" at bounding box center [234, 540] width 290 height 71
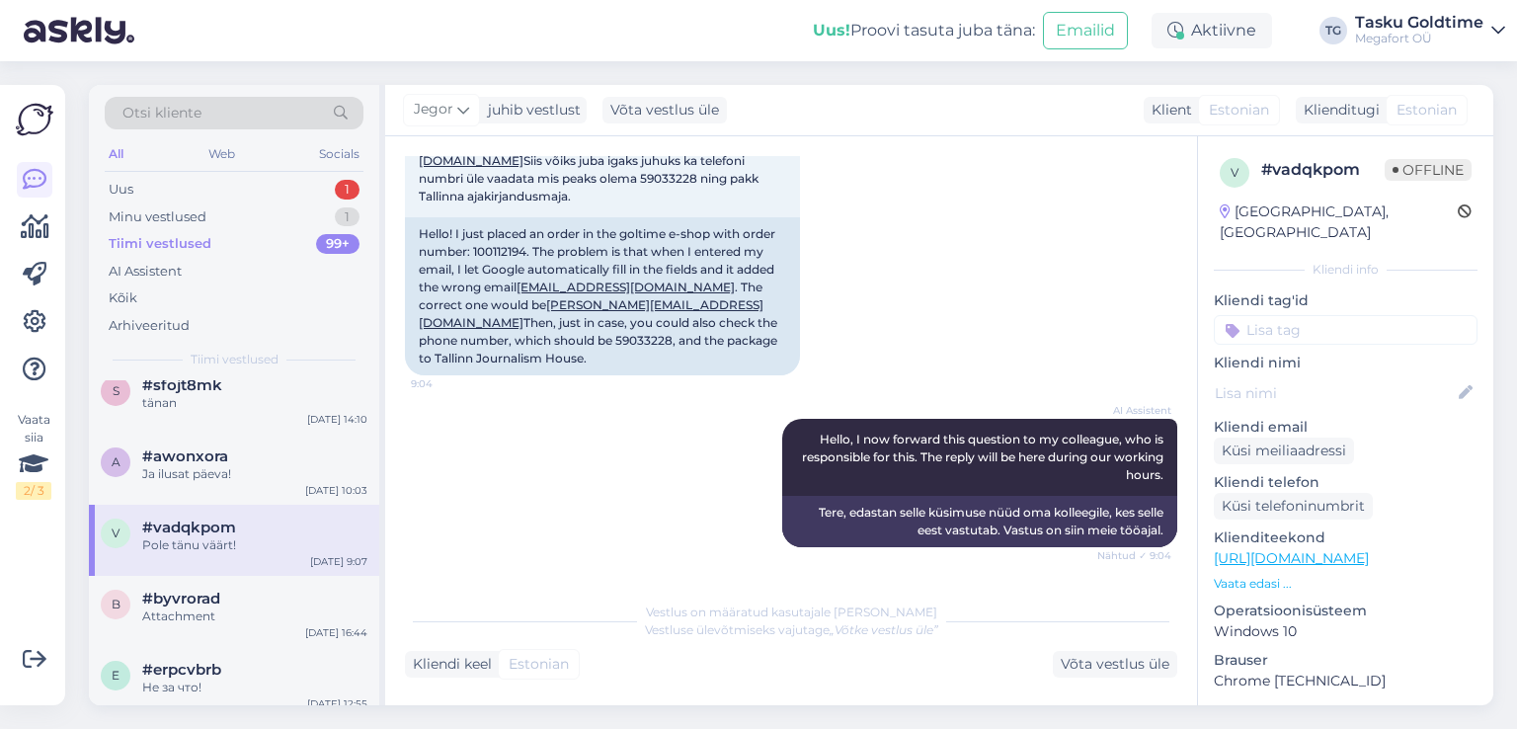
scroll to position [186, 0]
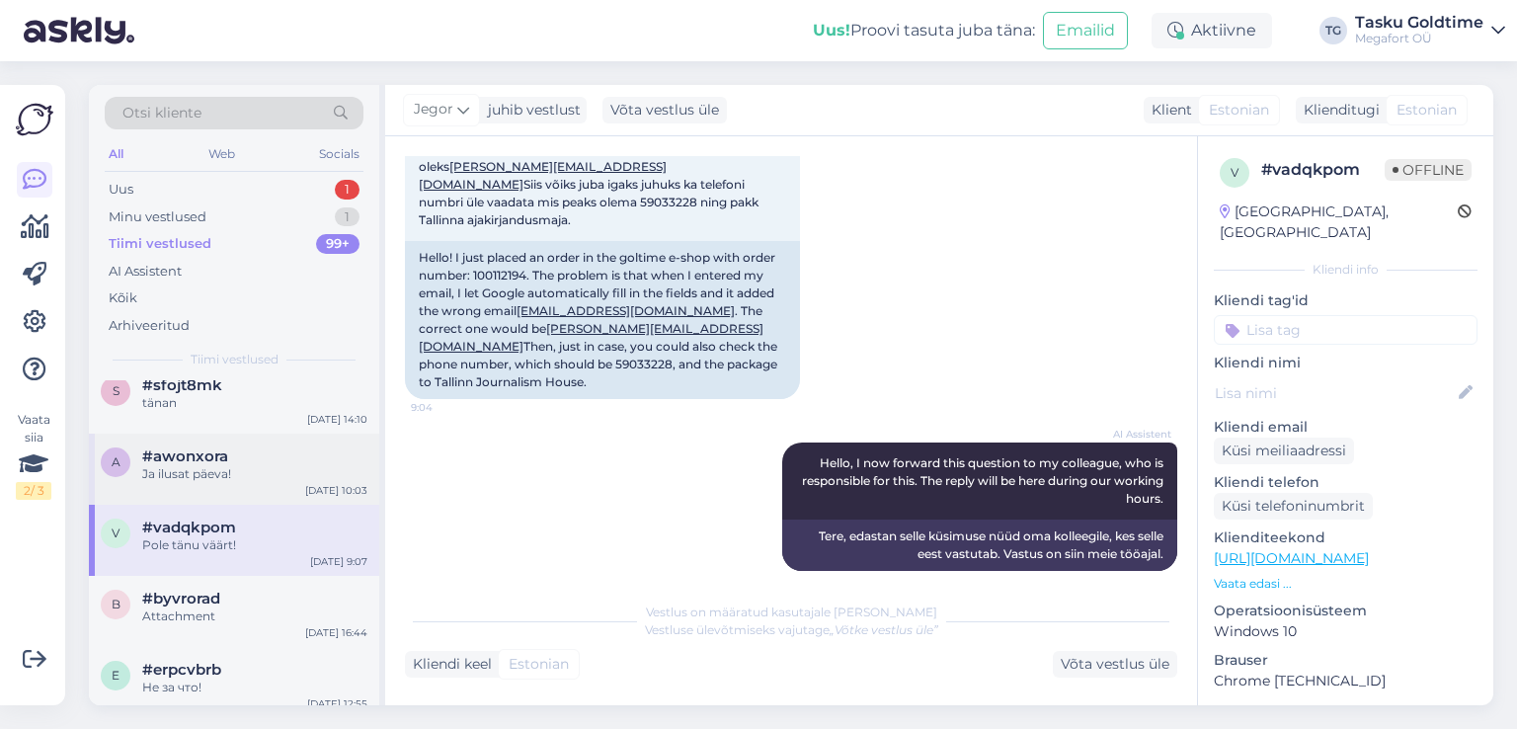
click at [348, 491] on div "[DATE] 10:03" at bounding box center [336, 490] width 62 height 15
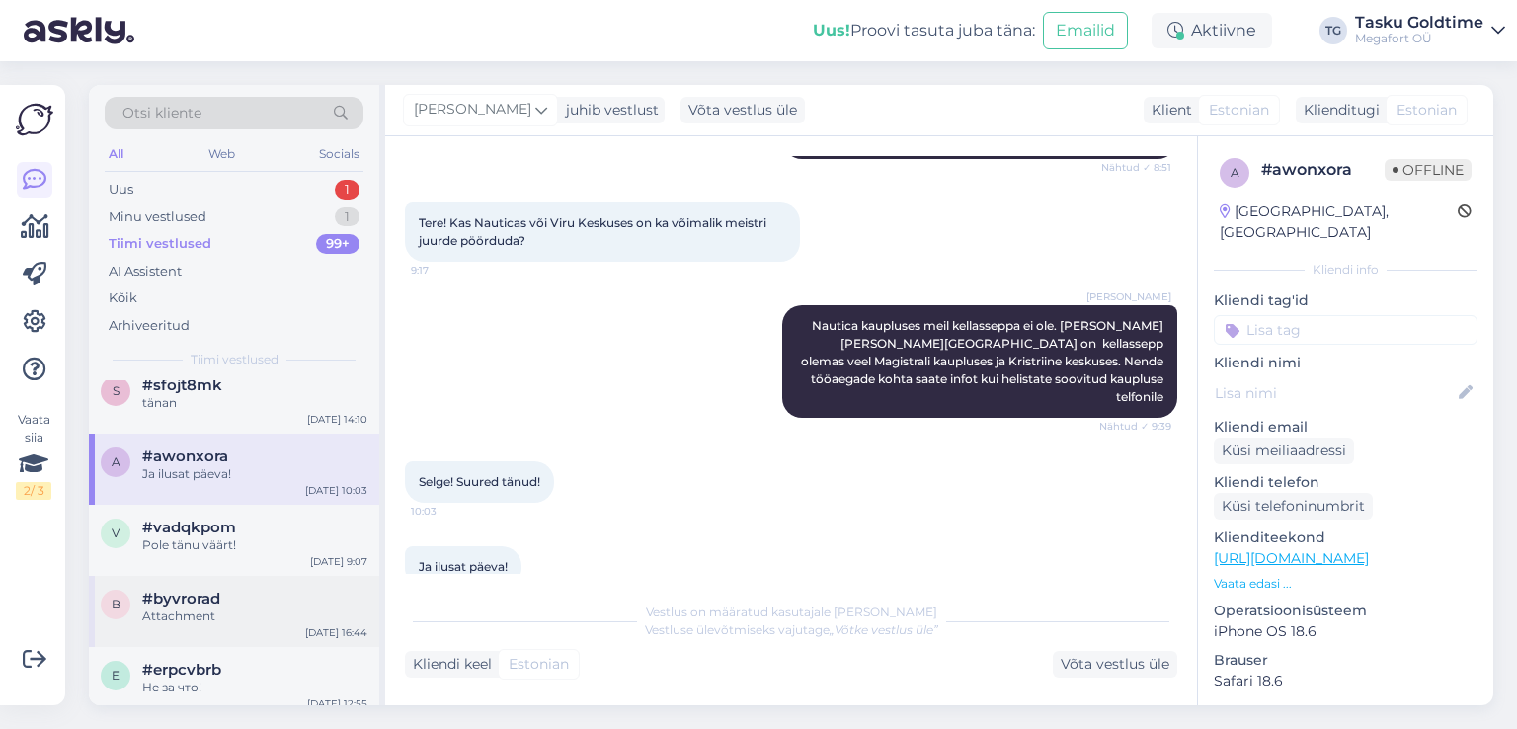
click at [202, 607] on div "Attachment" at bounding box center [254, 616] width 225 height 18
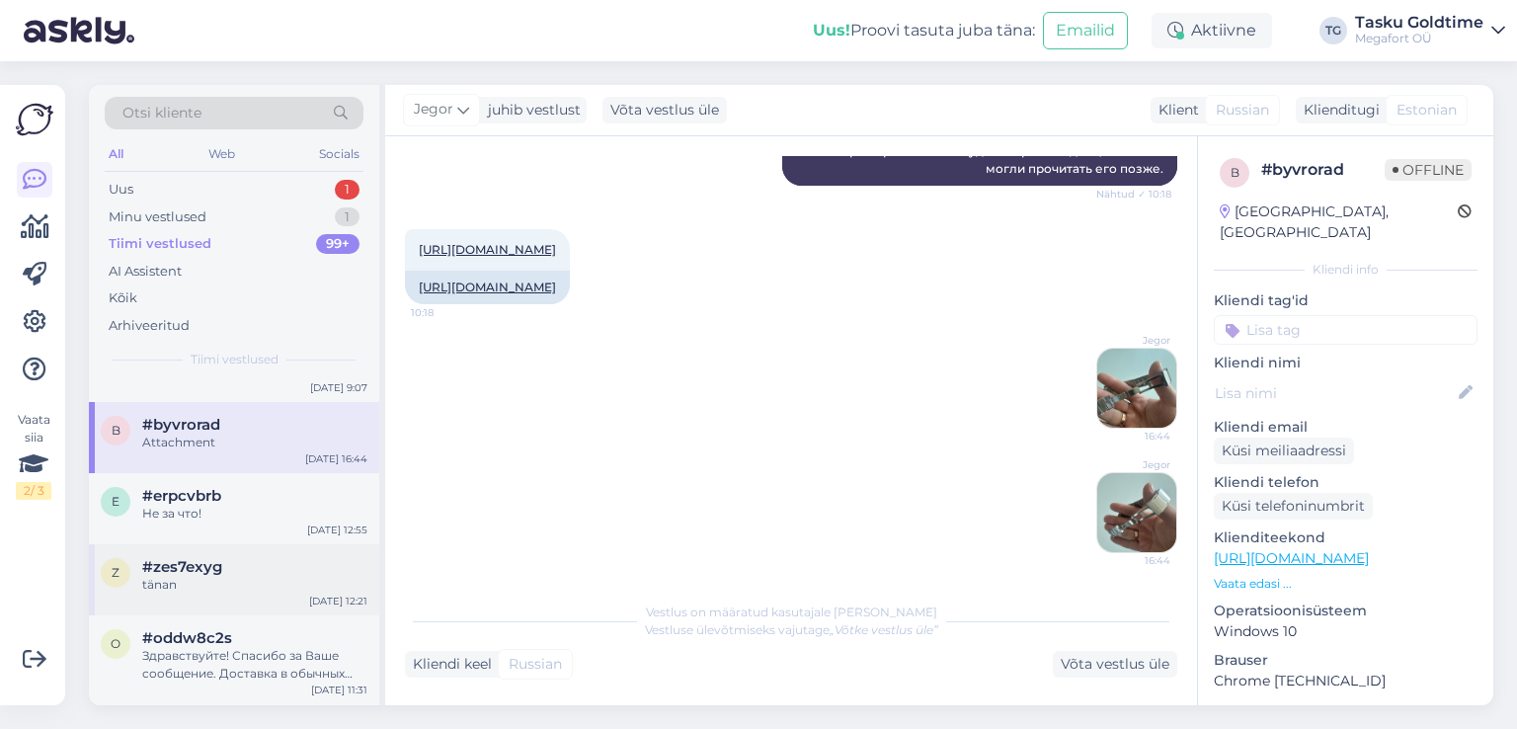
scroll to position [1086, 0]
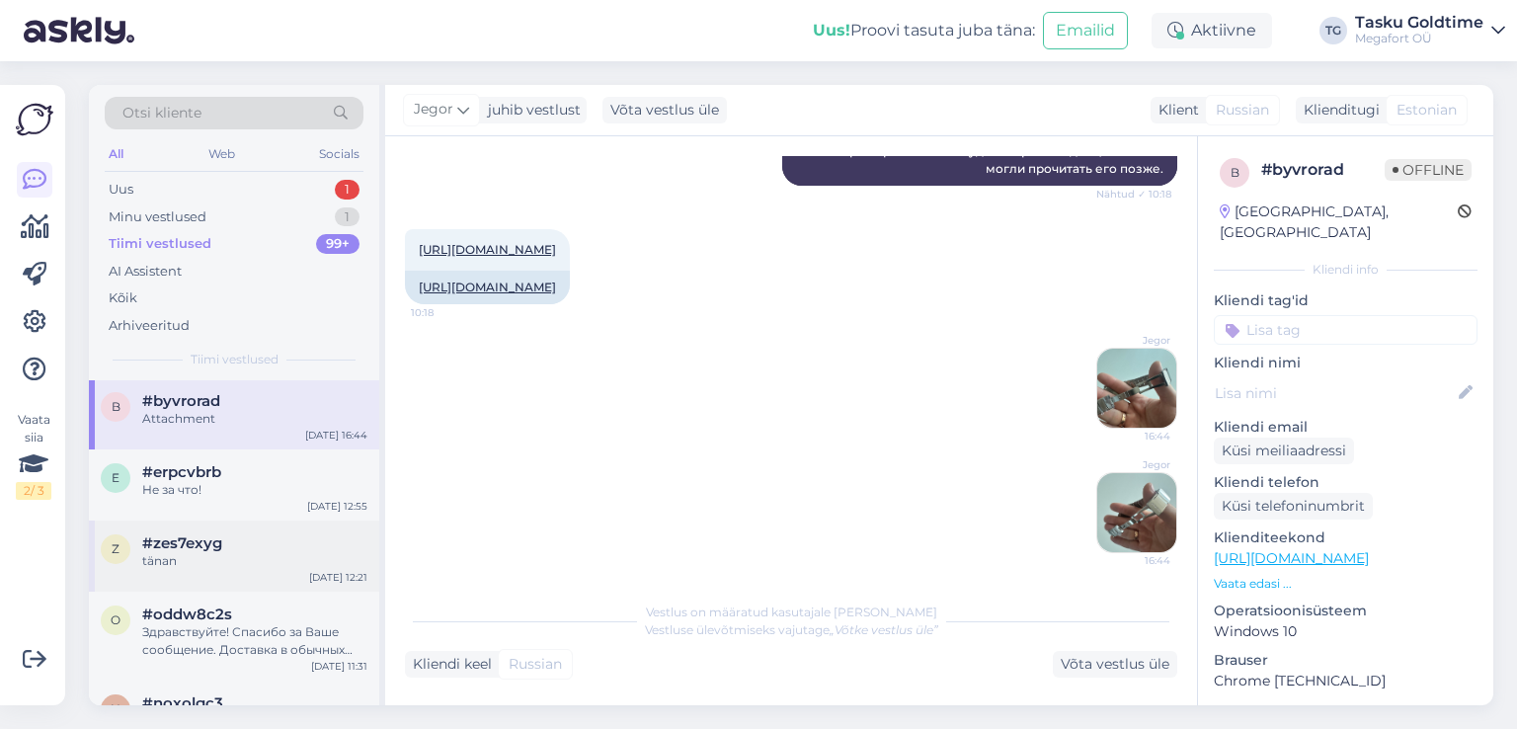
click at [288, 543] on div "#zes7exyg" at bounding box center [254, 543] width 225 height 18
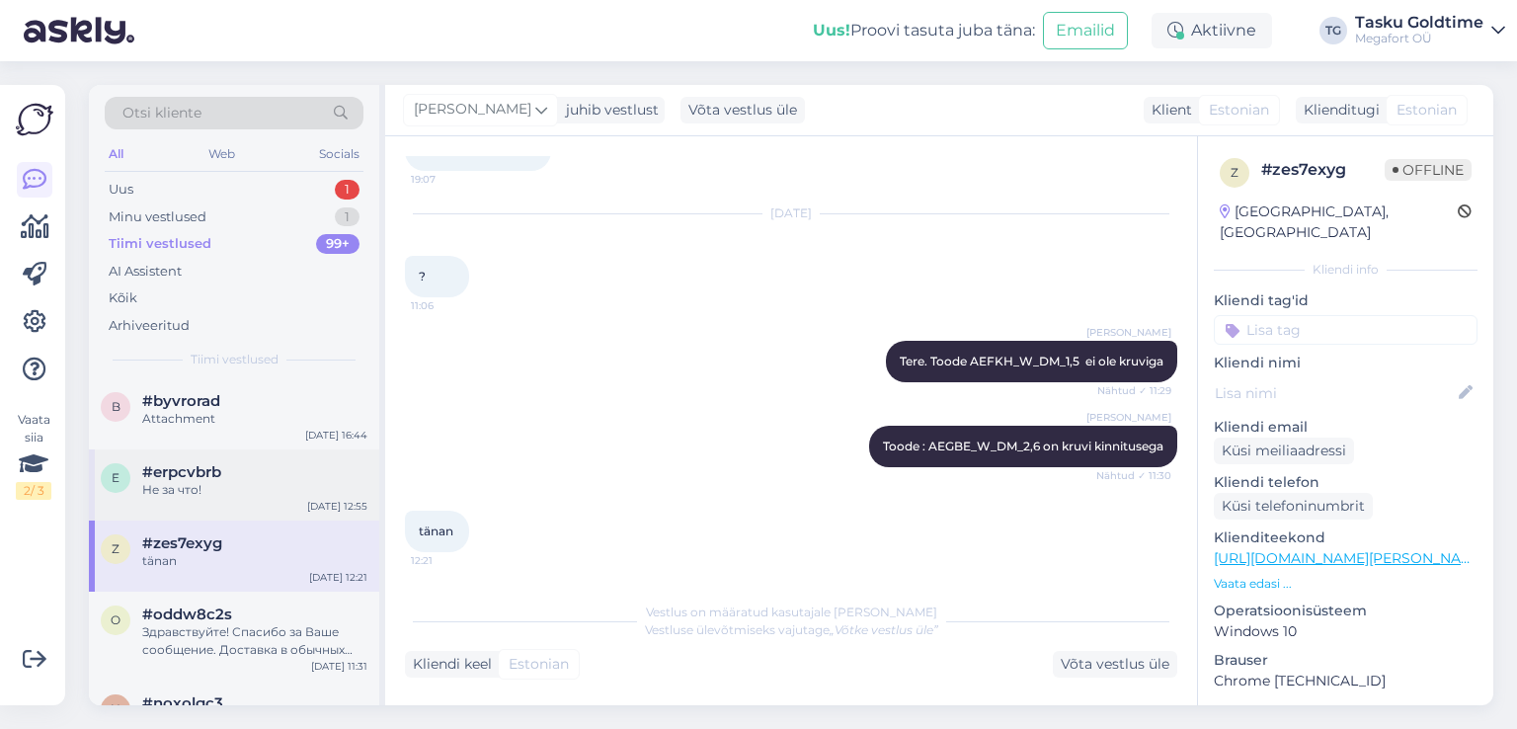
click at [239, 493] on div "Не за что!" at bounding box center [254, 490] width 225 height 18
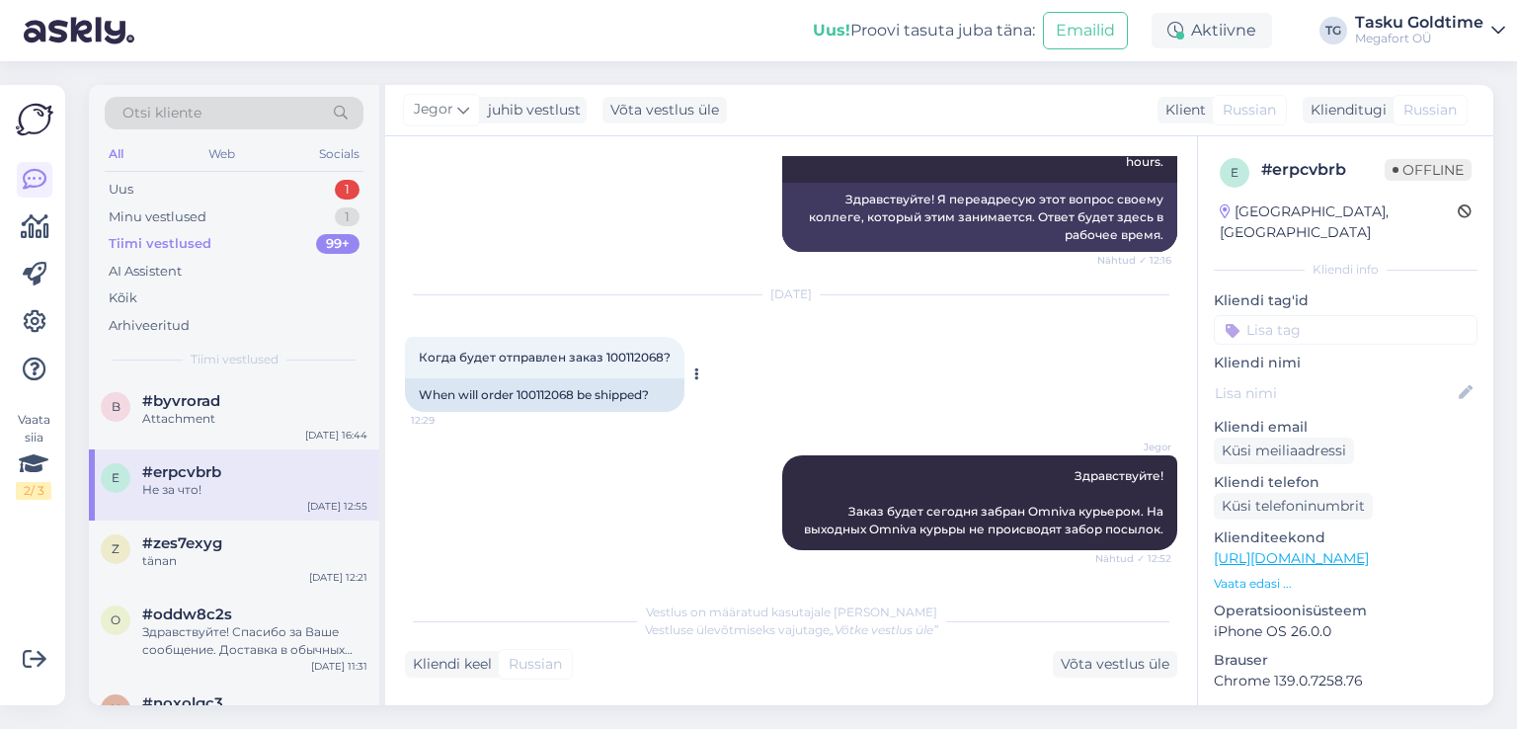
scroll to position [0, 0]
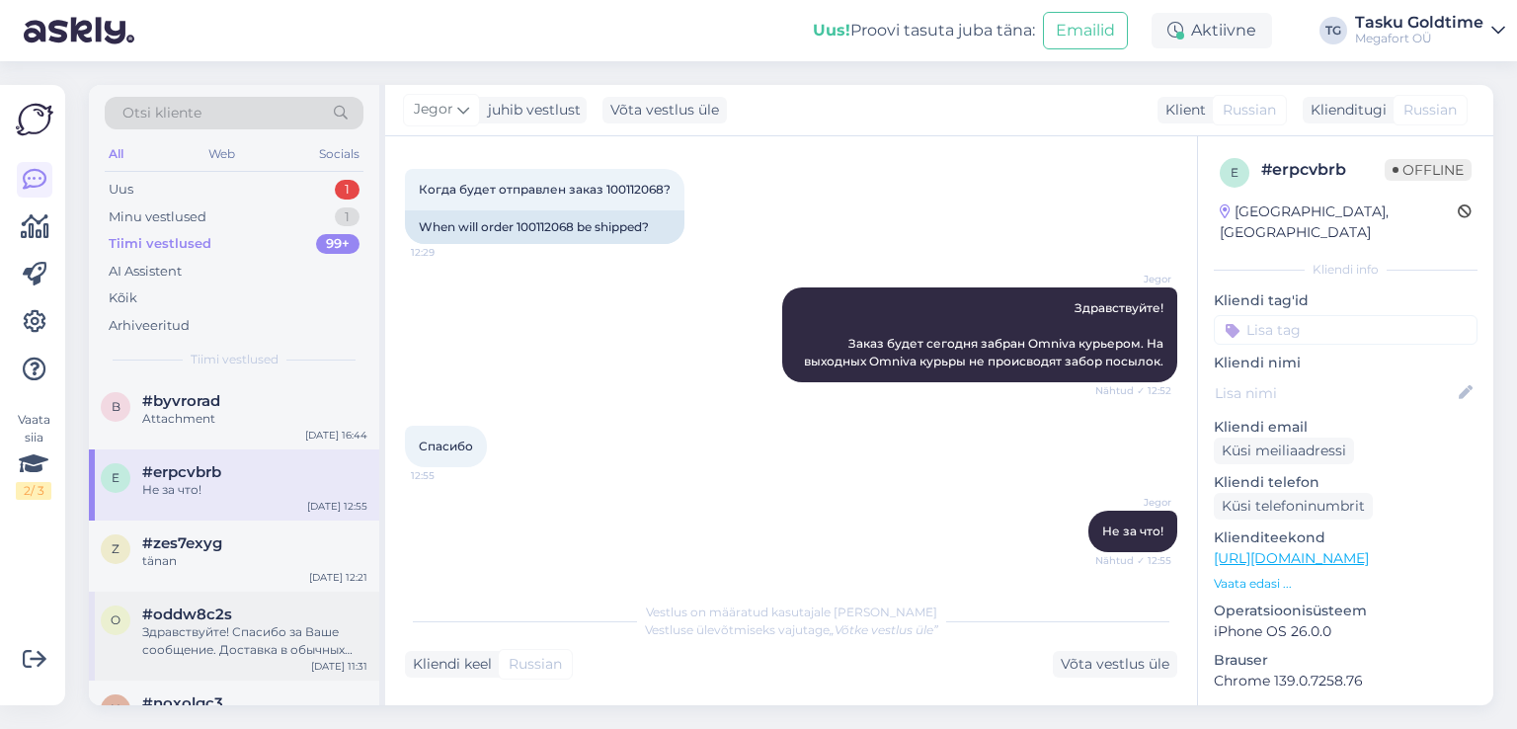
click at [326, 606] on div "#oddw8c2s" at bounding box center [254, 614] width 225 height 18
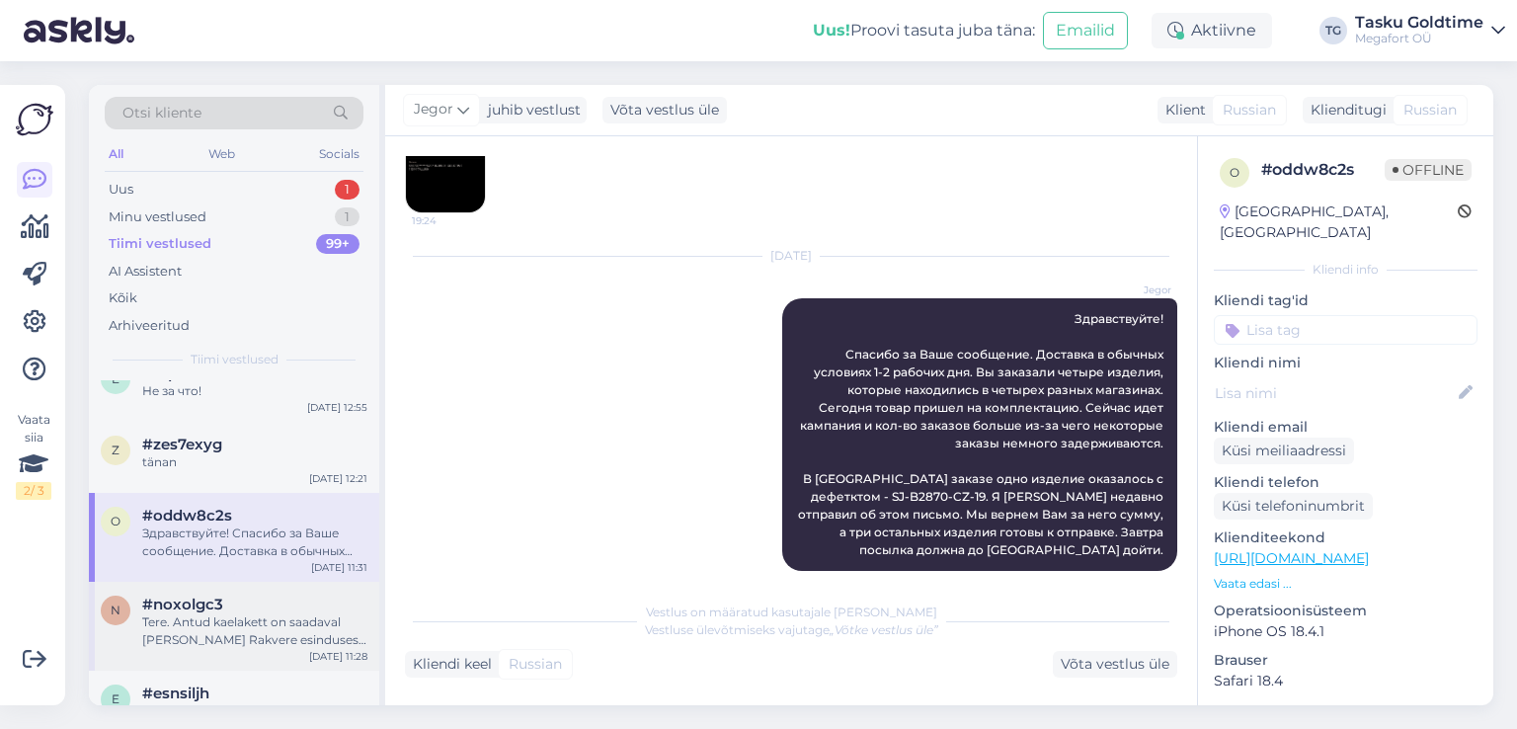
click at [239, 591] on div "n #noxolgc3 Tere. Antud kaelakett on saadaval [PERSON_NAME] Rakvere esinduses v…" at bounding box center [234, 626] width 290 height 89
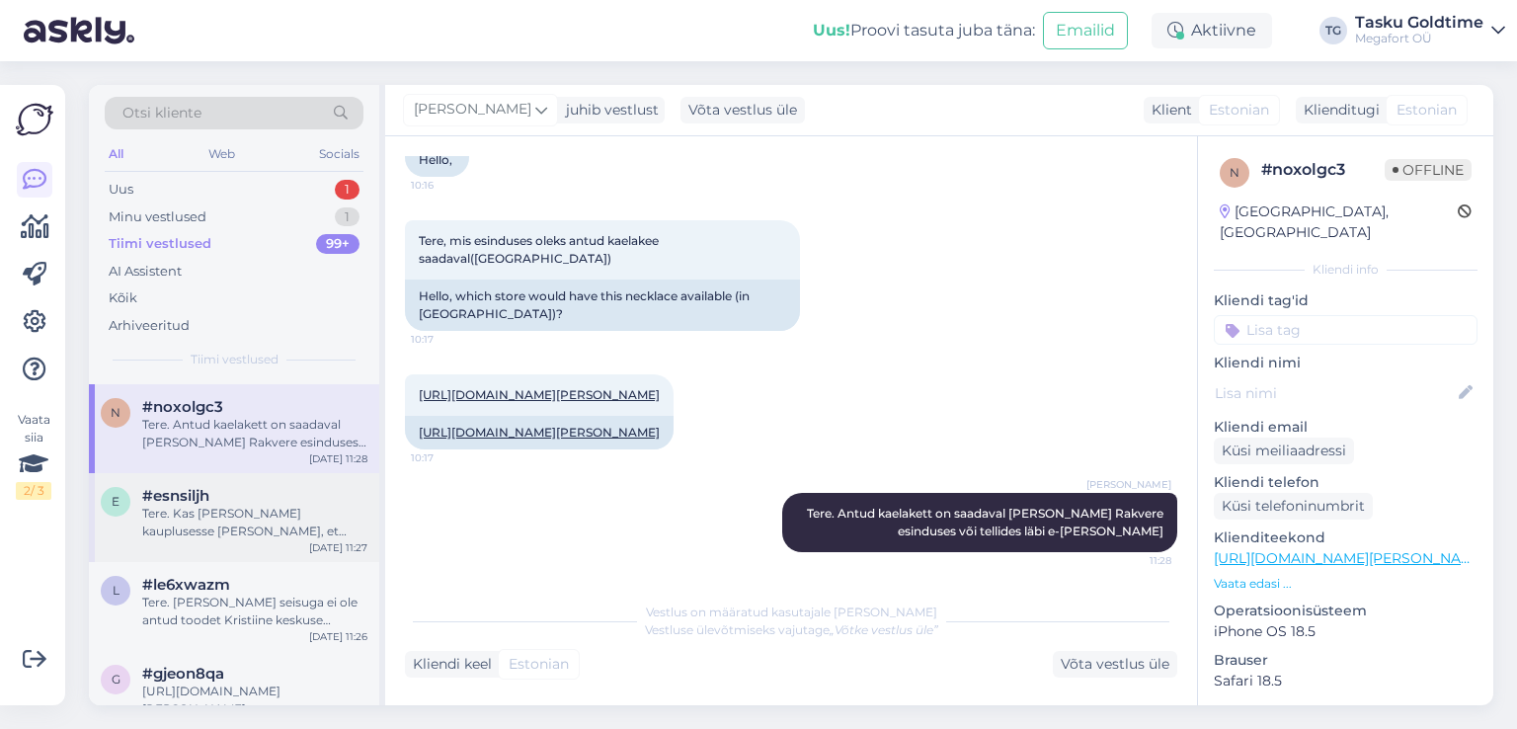
click at [321, 545] on div "[DATE] 11:27" at bounding box center [338, 547] width 58 height 15
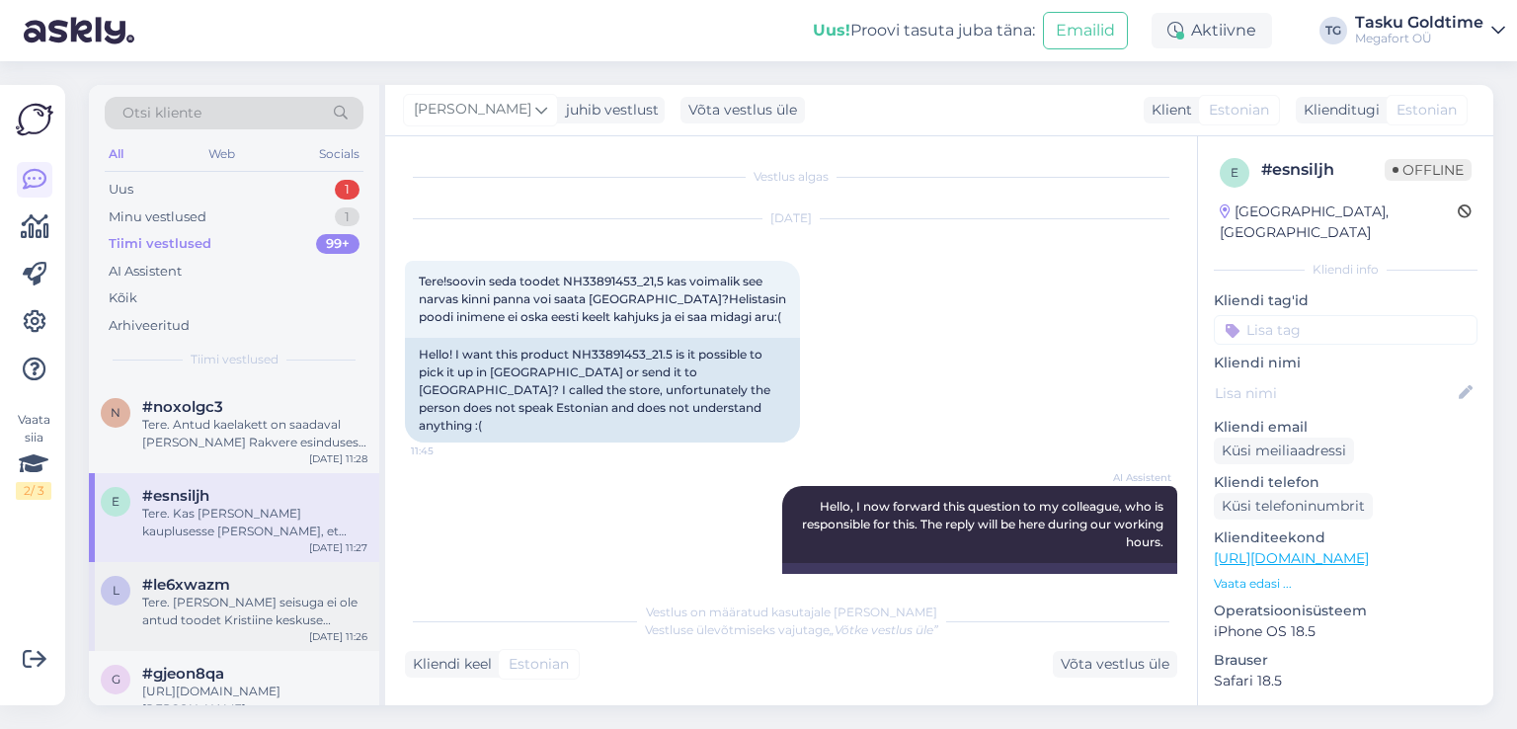
click at [320, 605] on div "Tere. [PERSON_NAME] seisuga ei ole antud toodet Kristiine keskuse Goldtime kaup…" at bounding box center [254, 611] width 225 height 36
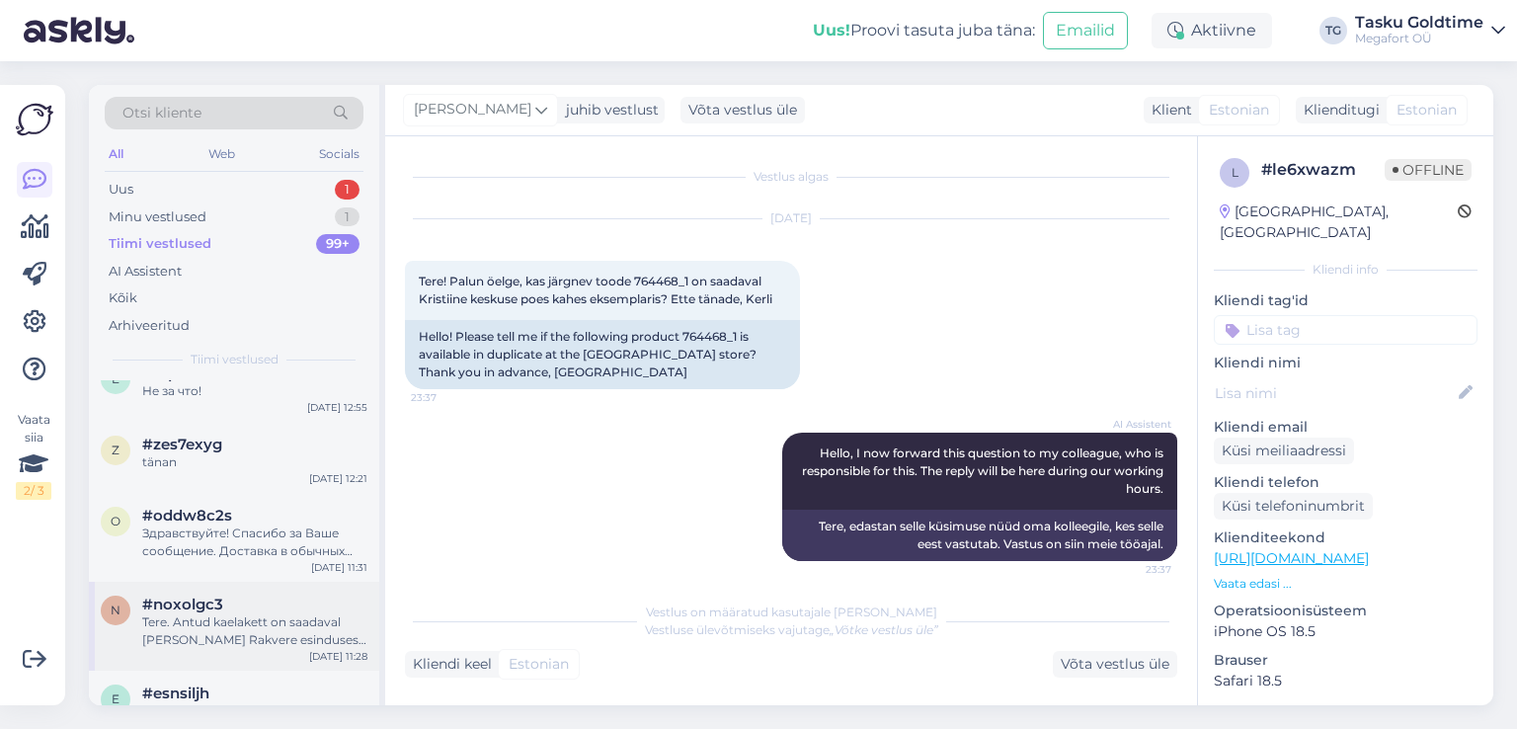
click at [293, 601] on div "#noxolgc3" at bounding box center [254, 604] width 225 height 18
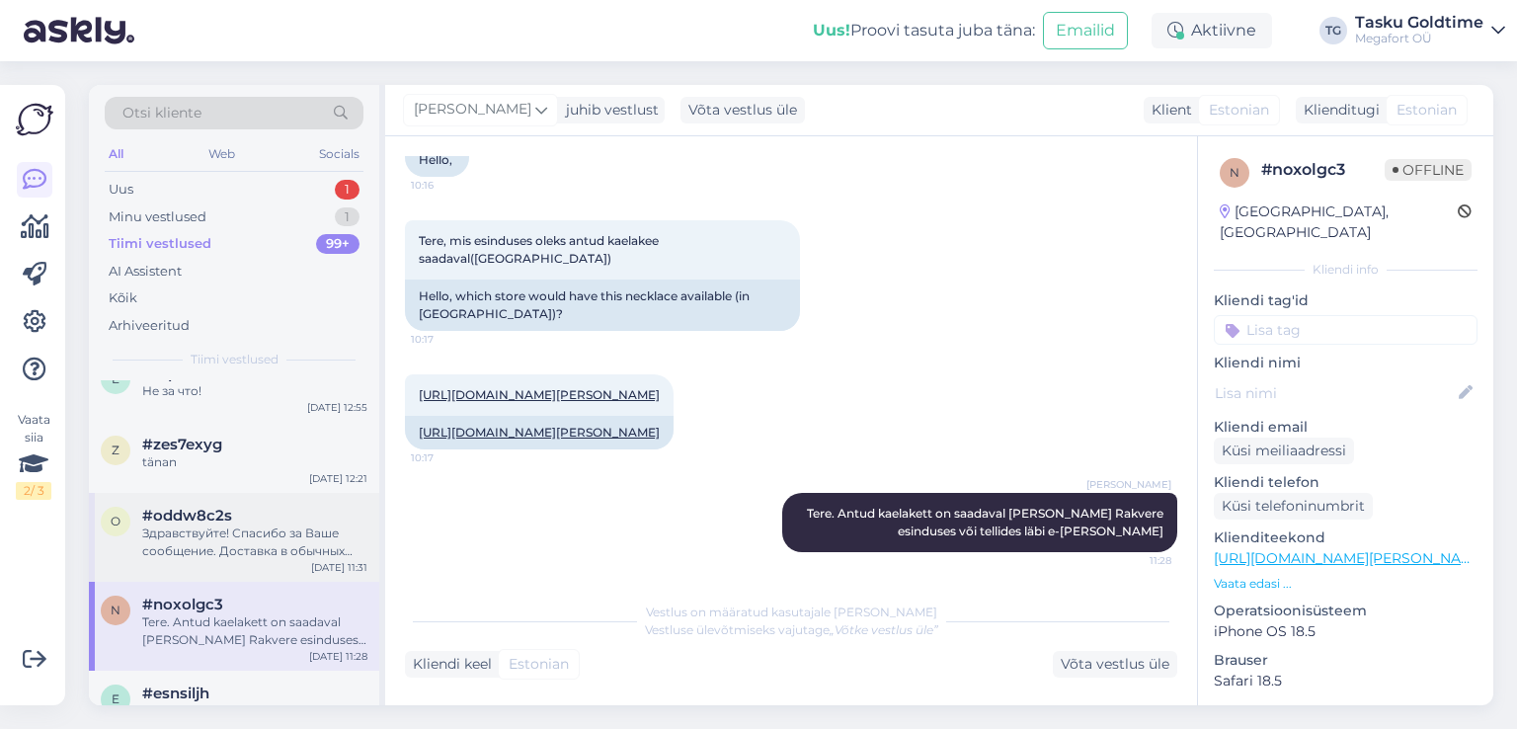
click at [316, 560] on div "[DATE] 11:31" at bounding box center [339, 567] width 56 height 15
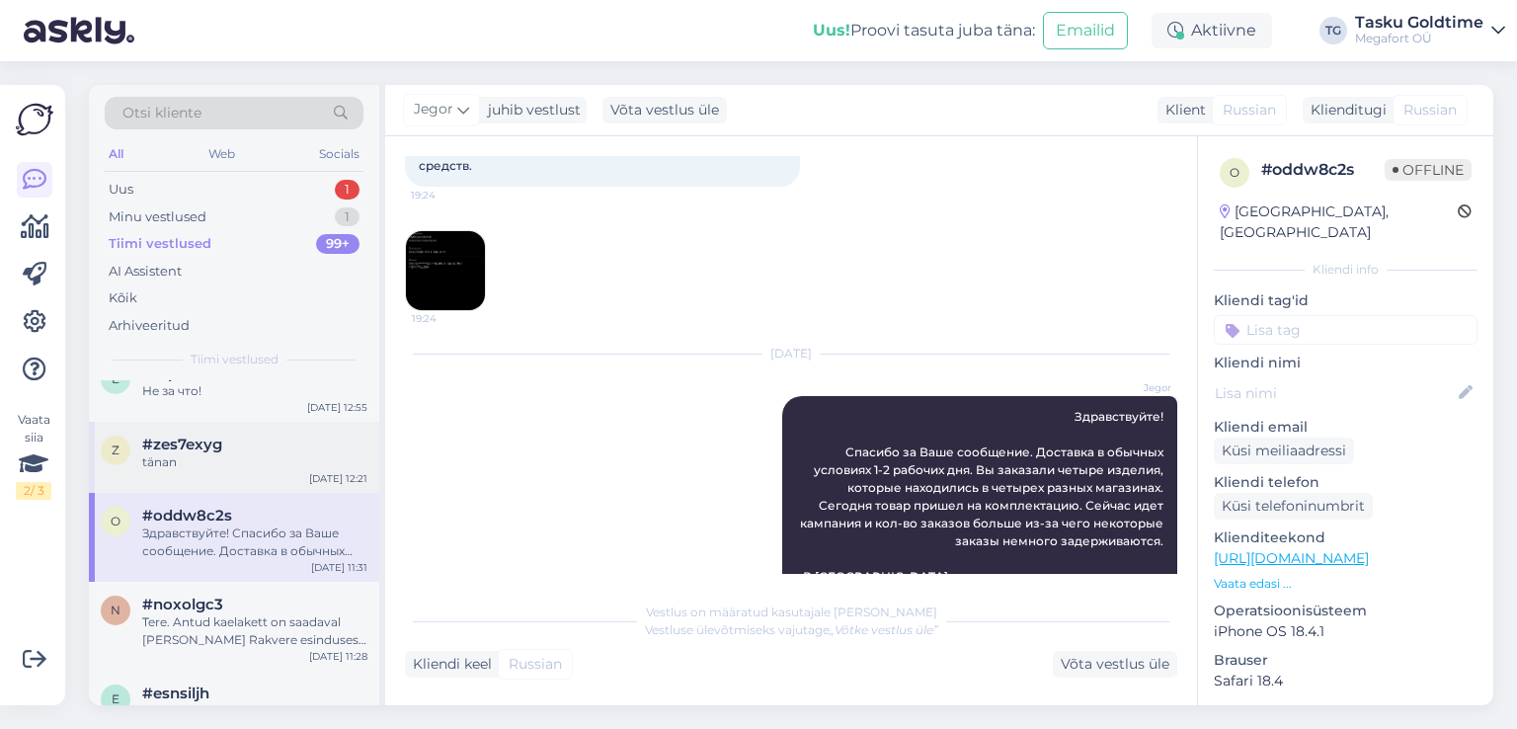
click at [320, 479] on div "[DATE] 12:21" at bounding box center [338, 478] width 58 height 15
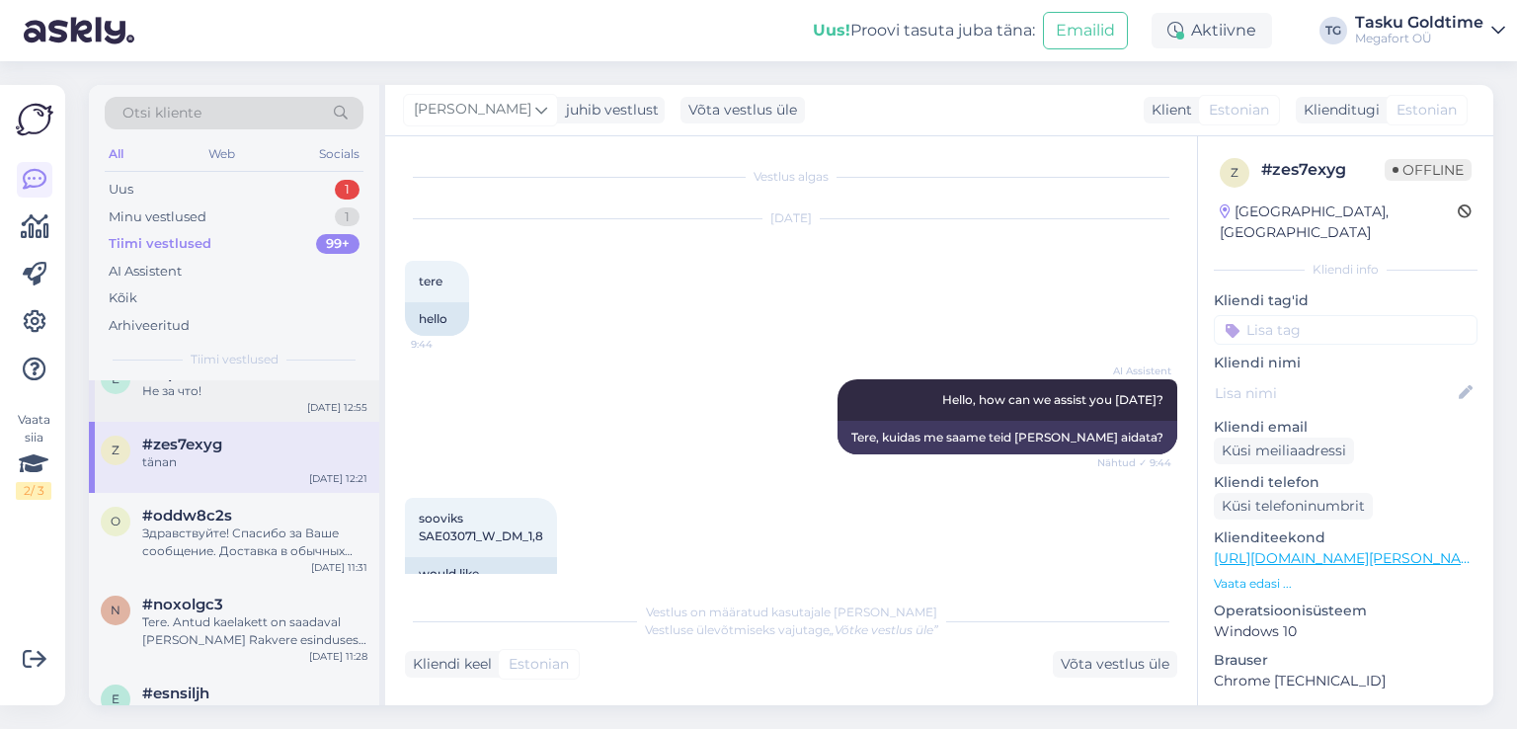
click at [276, 402] on div "e #erpcvbrb Не за что! [DATE] 12:55" at bounding box center [234, 386] width 290 height 71
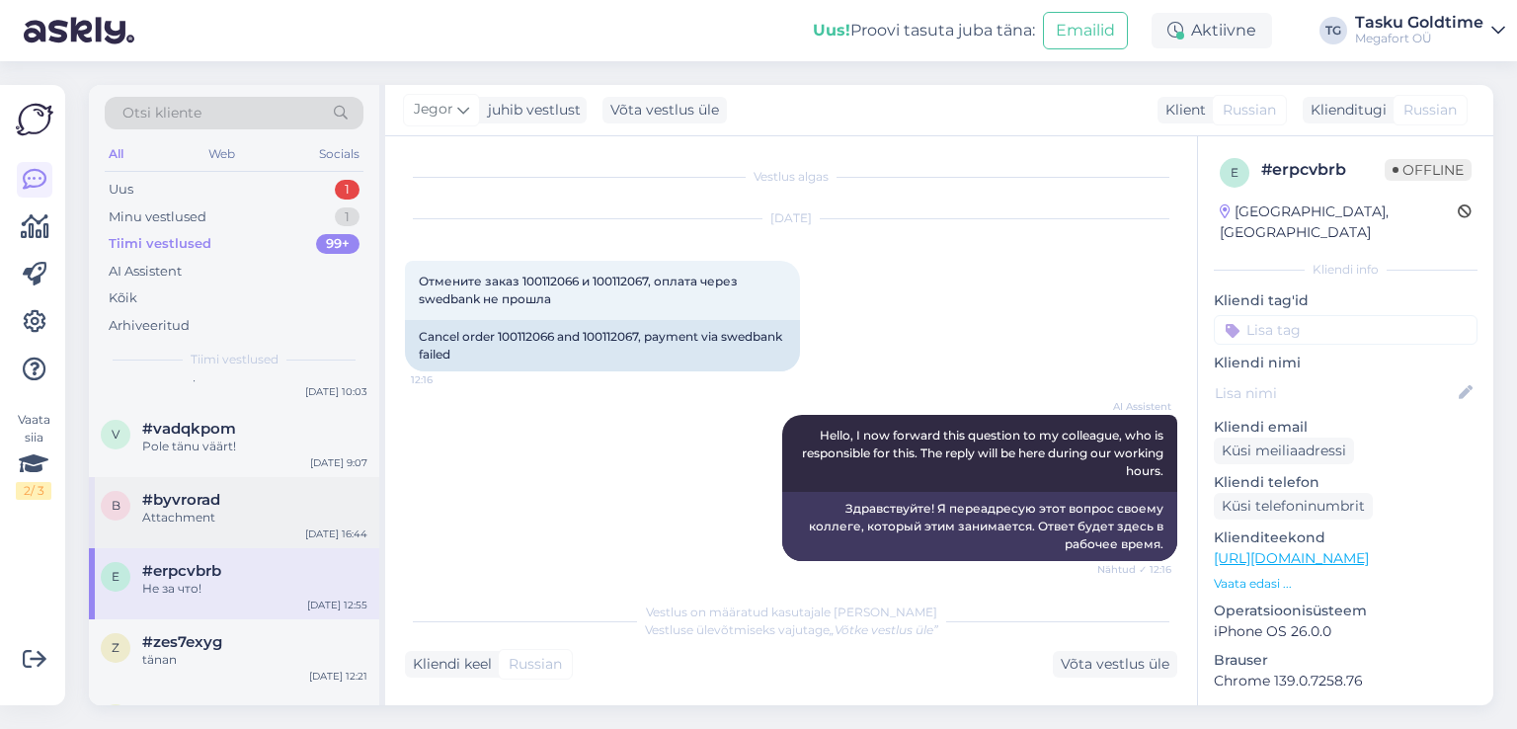
click at [295, 499] on div "#byvrorad" at bounding box center [254, 500] width 225 height 18
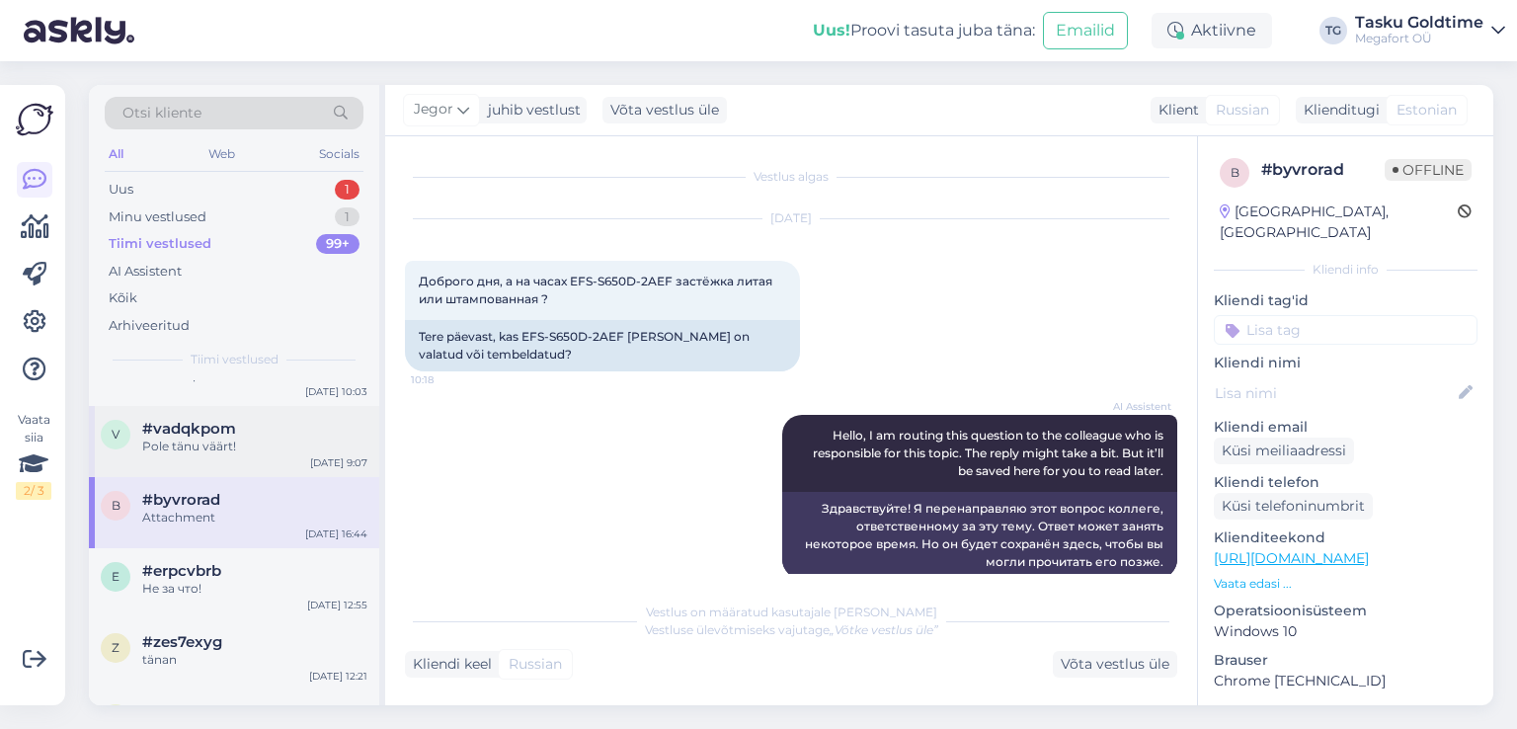
click at [246, 463] on div "v #vadqkpom Pole tänu väärt! [DATE] 9:07" at bounding box center [234, 441] width 290 height 71
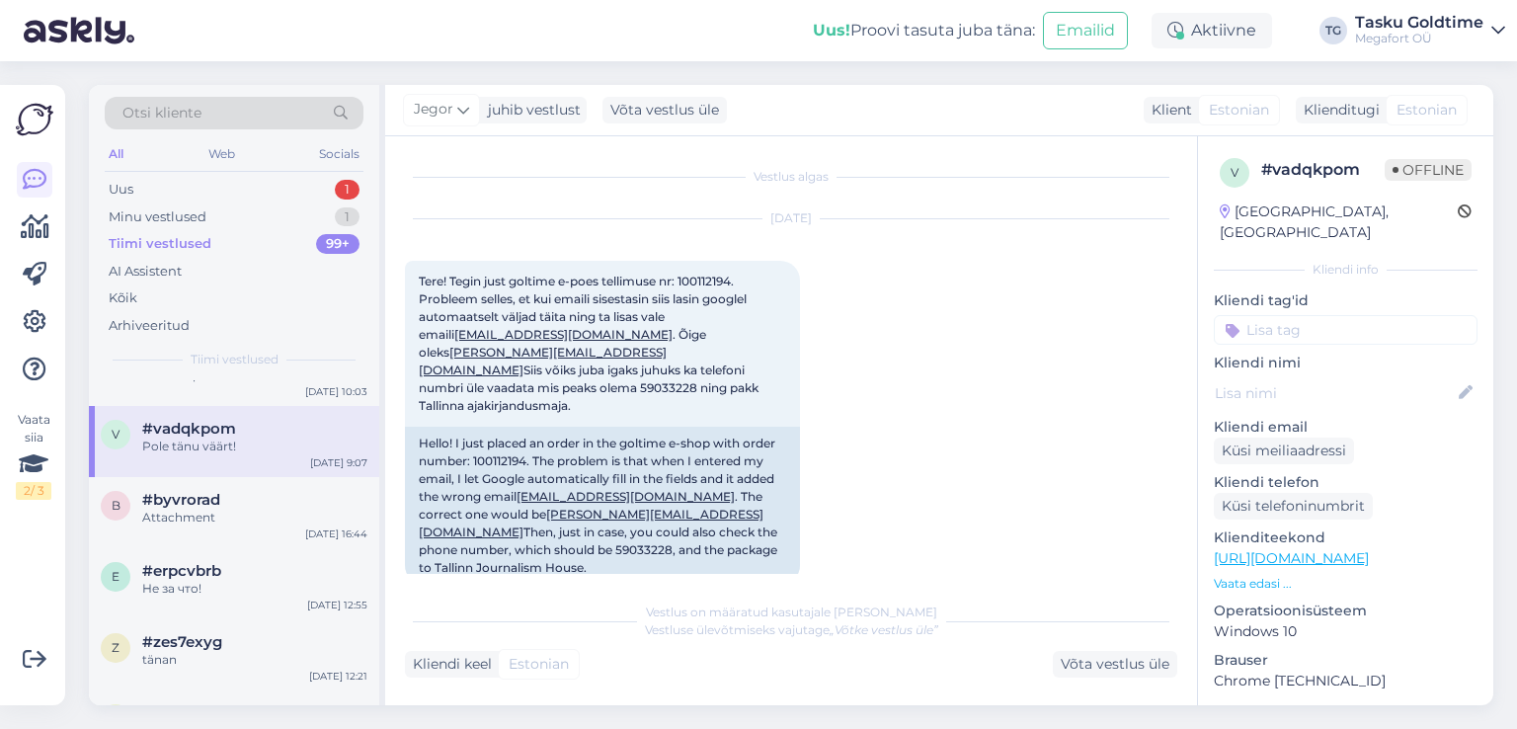
click at [265, 374] on div "Otsi kliente All Web Socials Uus 1 Minu vestlused 1 Tiimi vestlused 99+ AI Assi…" at bounding box center [234, 232] width 290 height 295
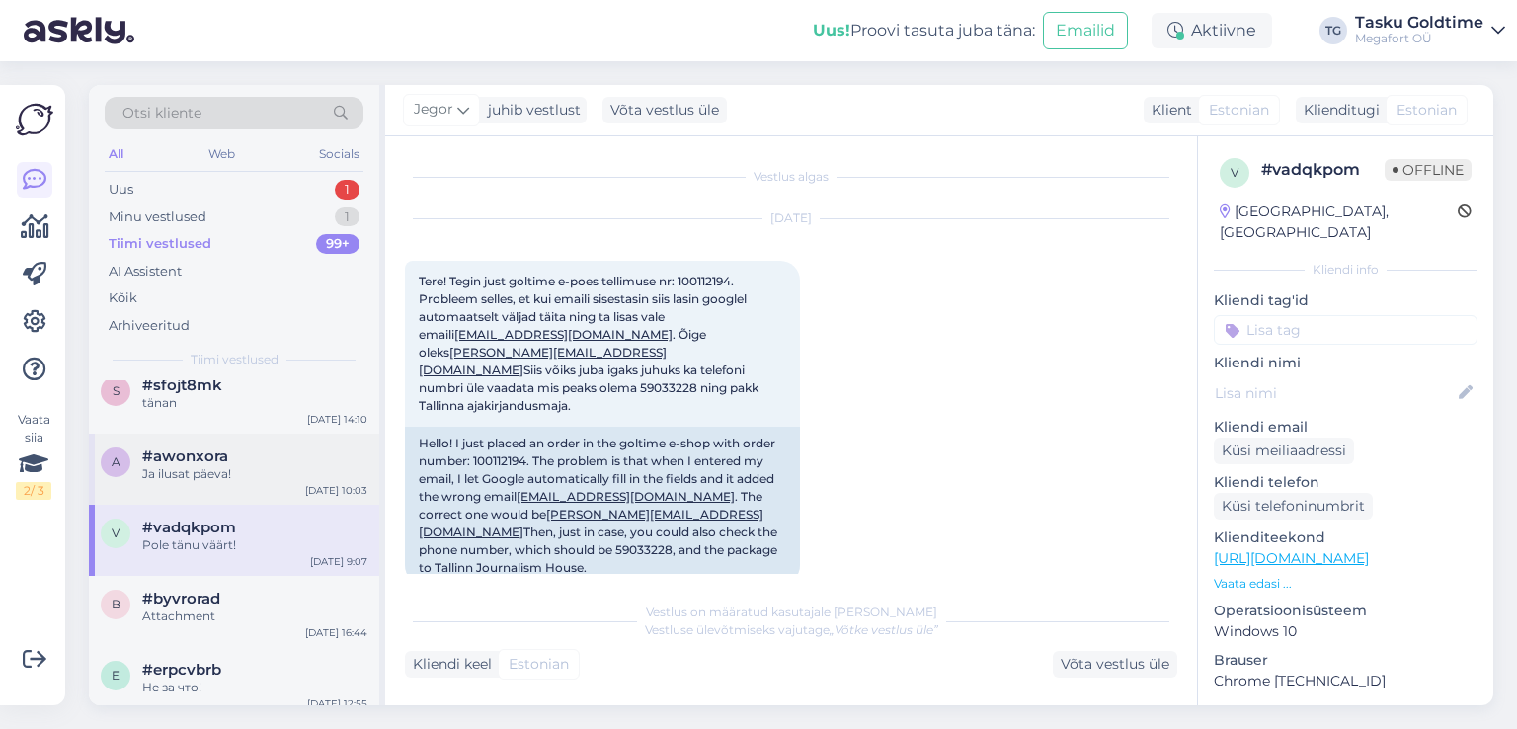
click at [296, 467] on div "Ja ilusat päeva!" at bounding box center [254, 474] width 225 height 18
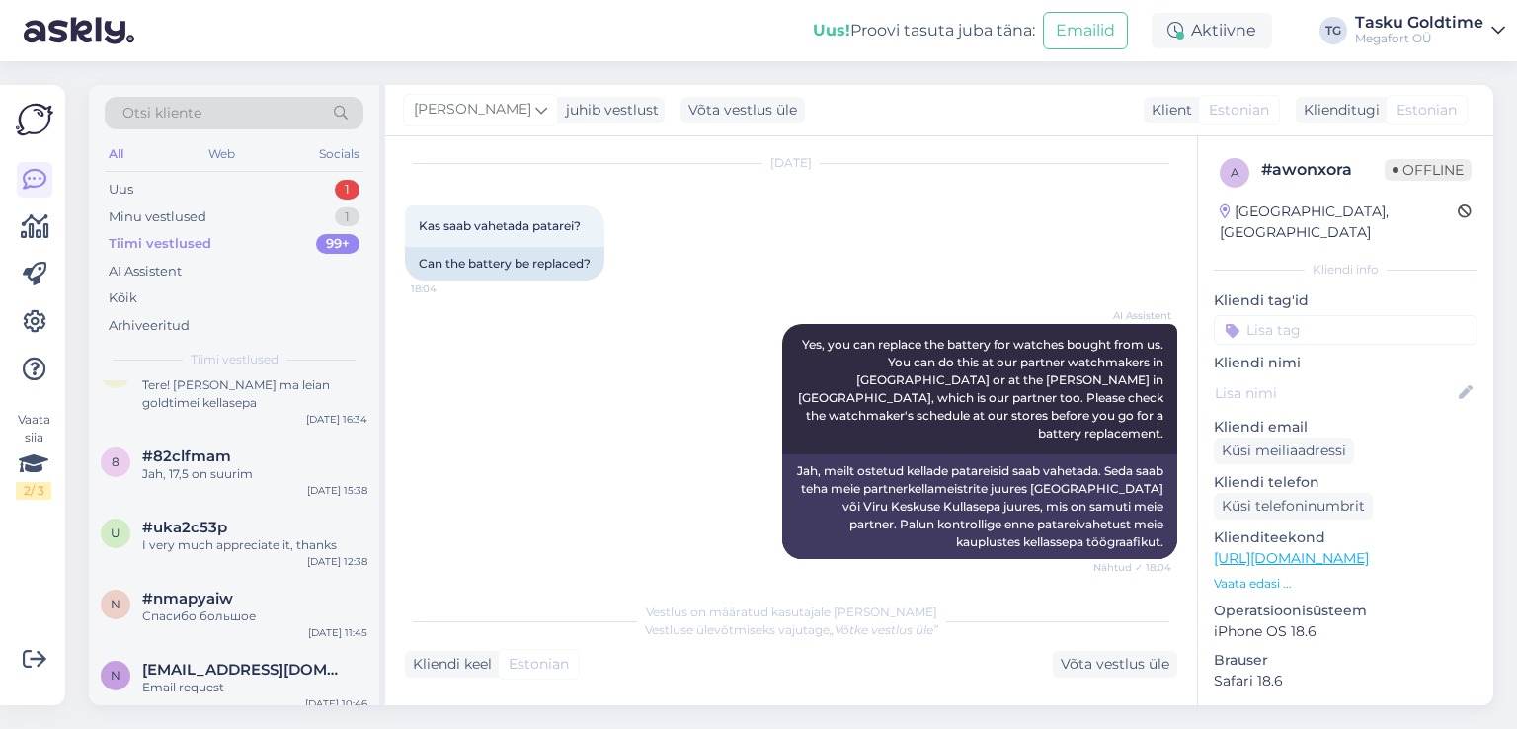
drag, startPoint x: 566, startPoint y: 506, endPoint x: 516, endPoint y: 520, distance: 51.5
click at [566, 506] on div "AI Assistent Yes, you can replace the battery for watches bought from us. You c…" at bounding box center [791, 441] width 772 height 278
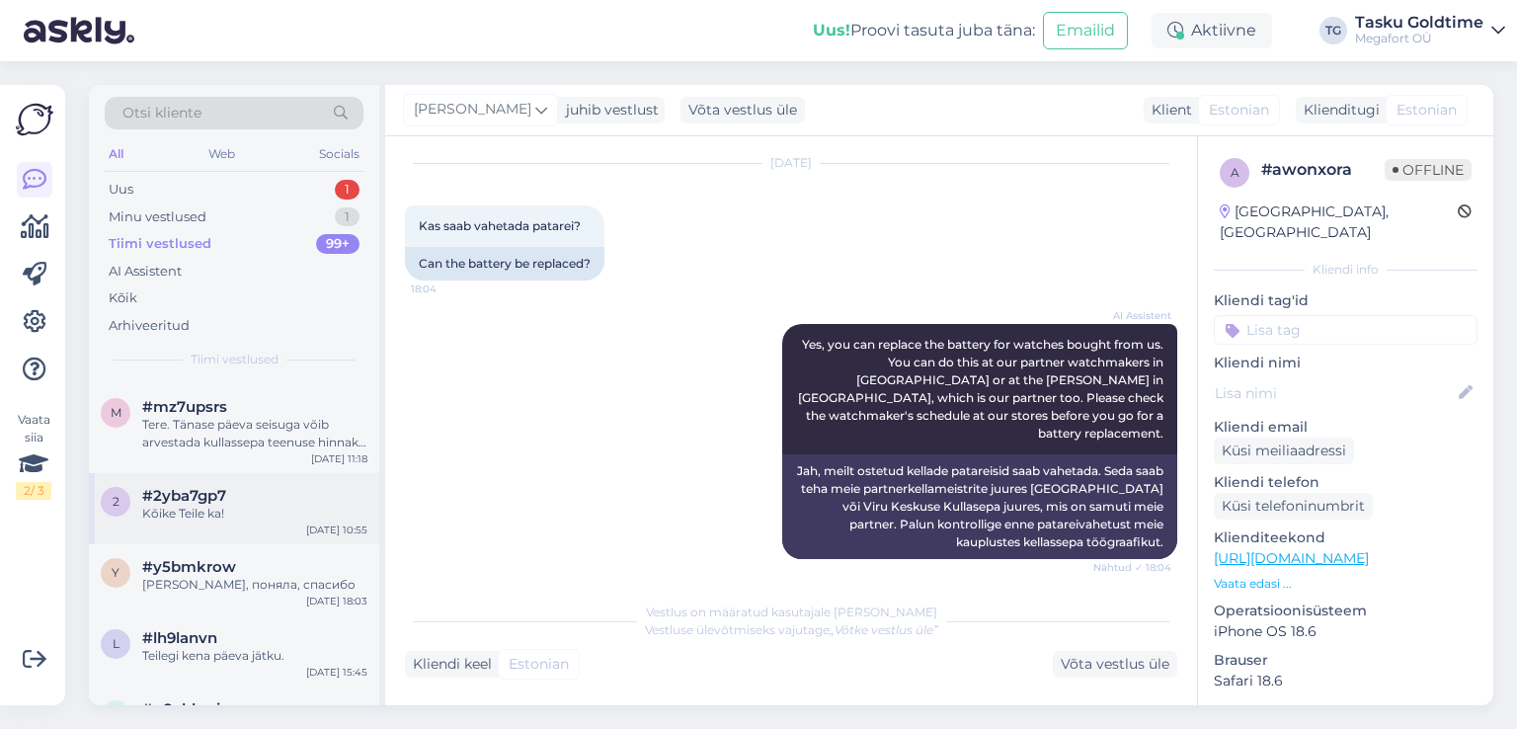
click at [257, 522] on div "Kõike Teile ka!" at bounding box center [254, 514] width 225 height 18
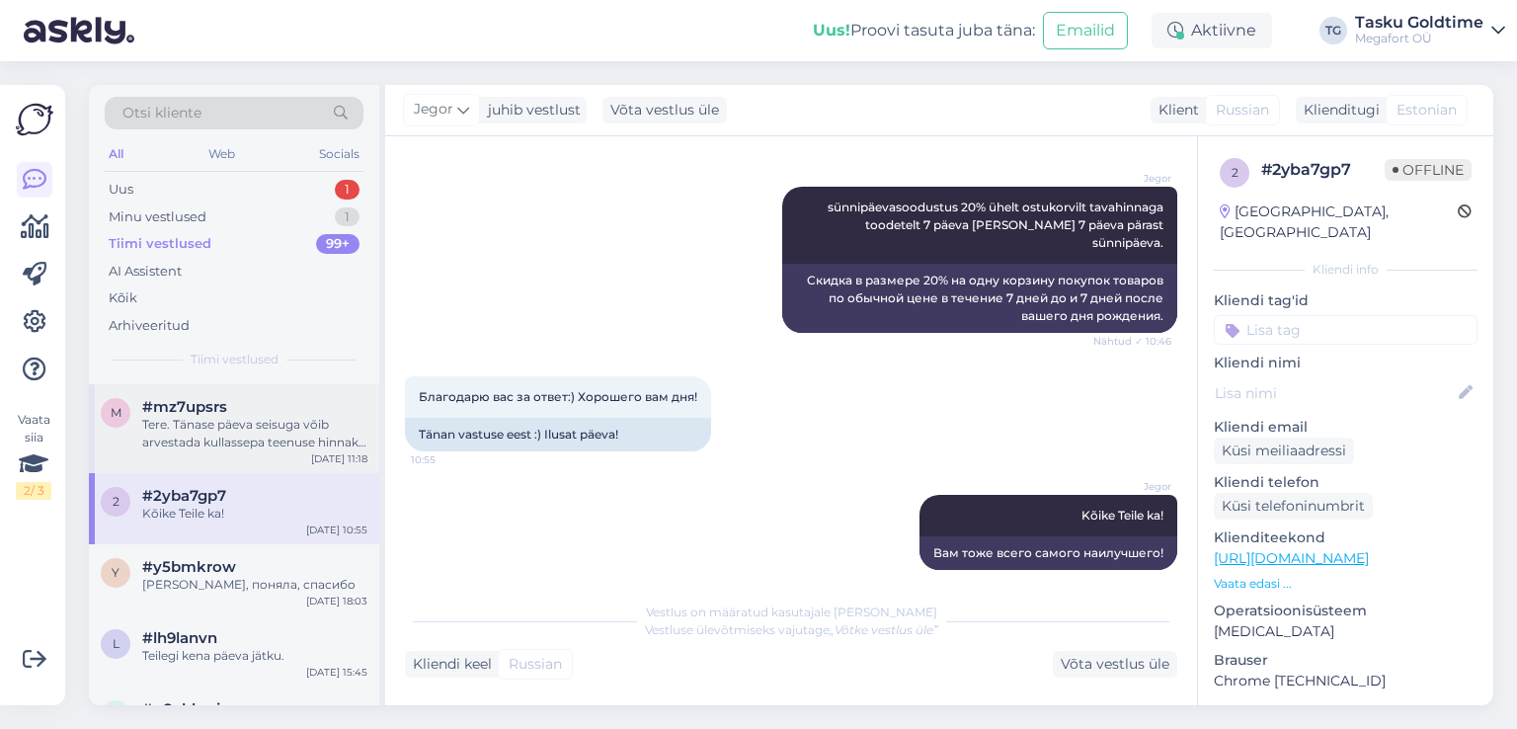
click at [329, 466] on div "[DATE] 11:18" at bounding box center [339, 458] width 56 height 15
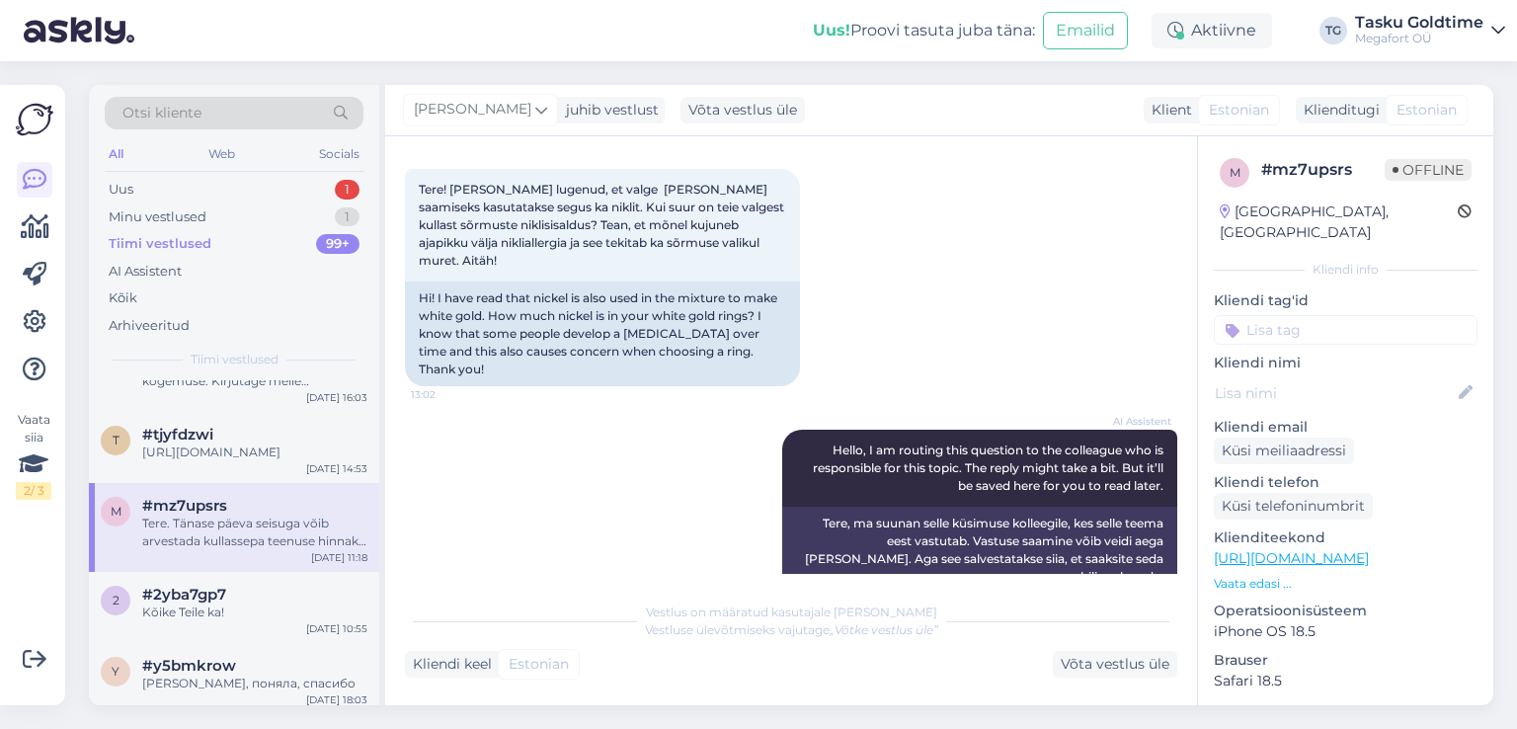
click at [255, 506] on div "m #mz7upsrs Tere. Tänase päeva seisuga võib arvestada kullassepa teenuse hinnak…" at bounding box center [234, 527] width 290 height 89
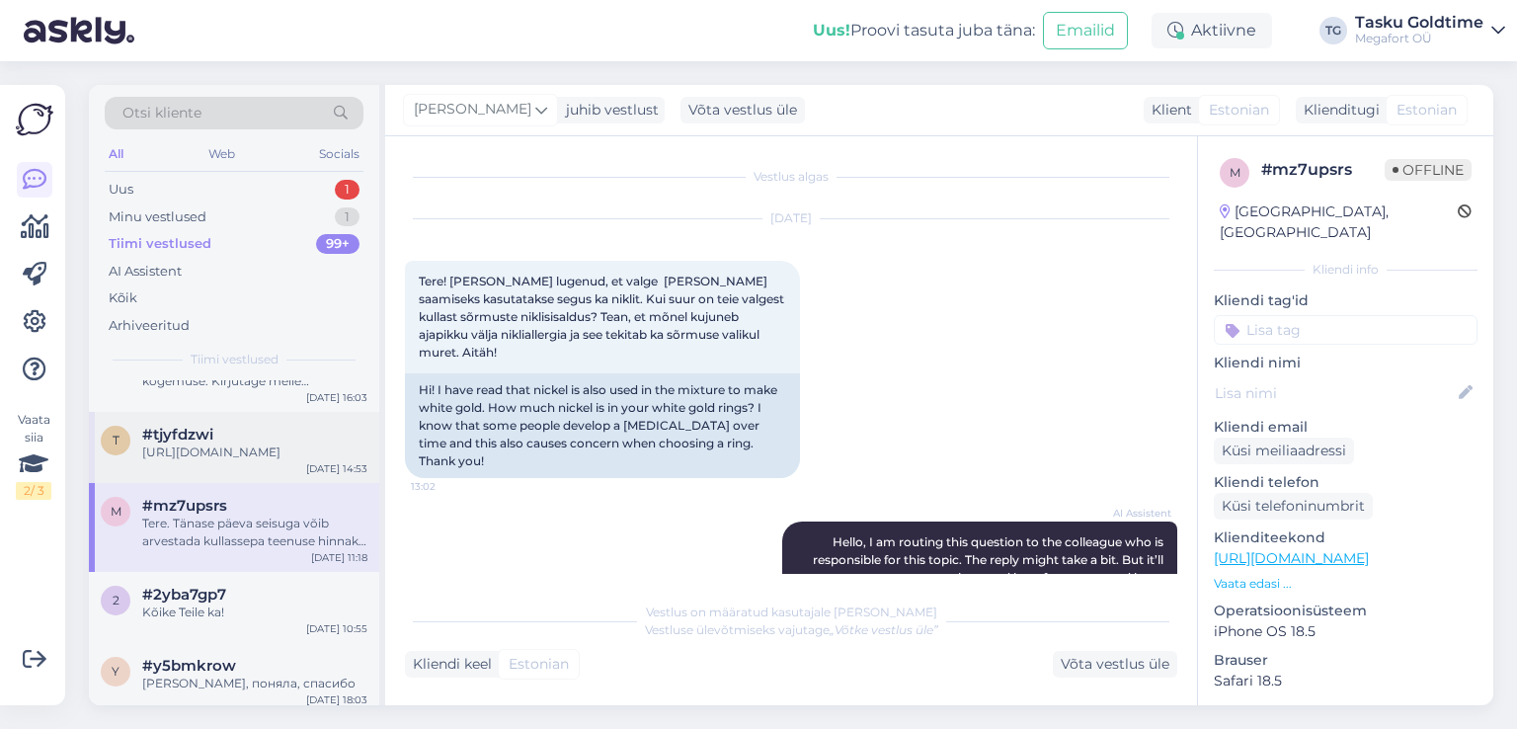
click at [267, 483] on div "t #tjyfdzwi [URL][DOMAIN_NAME] [DATE] 14:53" at bounding box center [234, 447] width 290 height 71
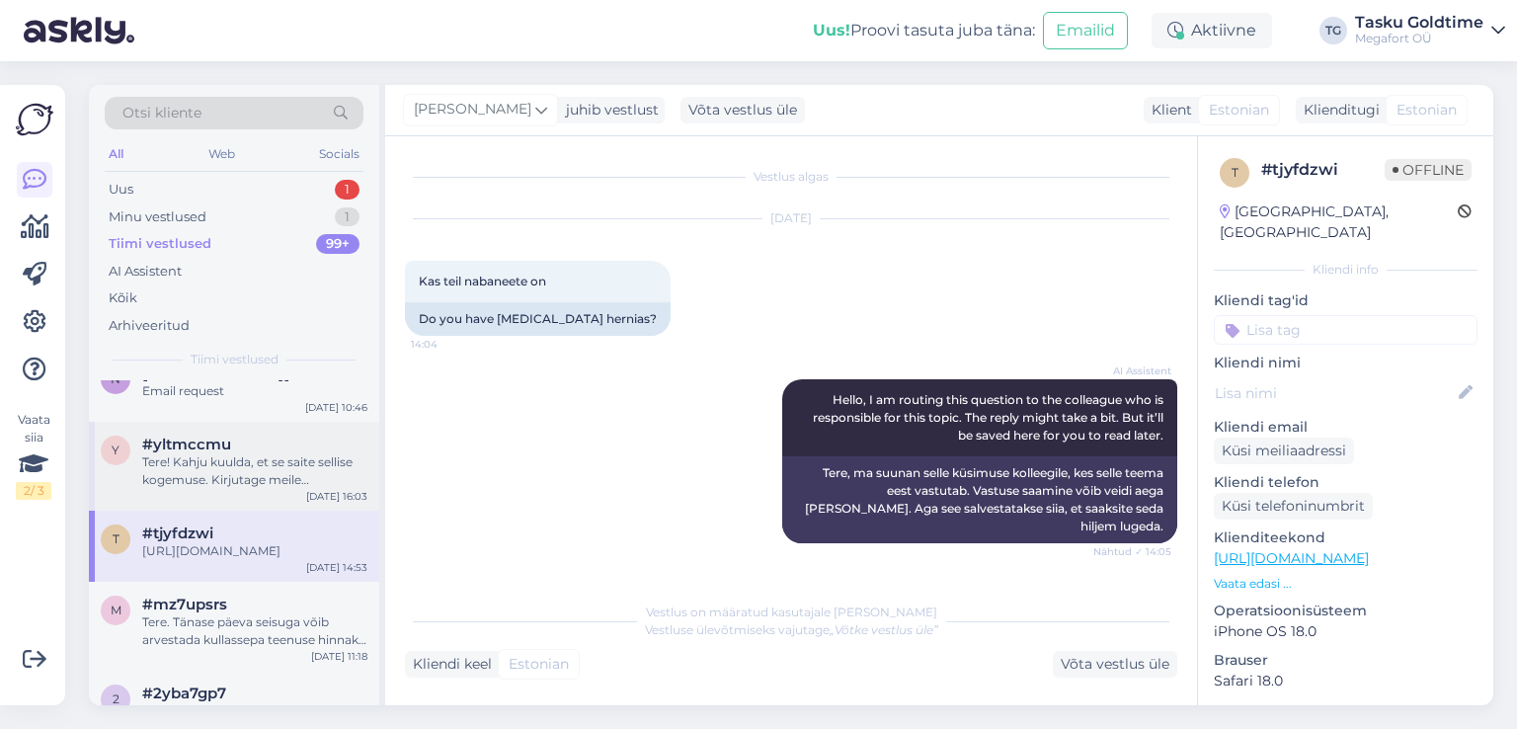
click at [281, 466] on div "Tere! Kahju kuulda, et se saite sellise kogemuse. Kirjutage meile [EMAIL_ADDRES…" at bounding box center [254, 471] width 225 height 36
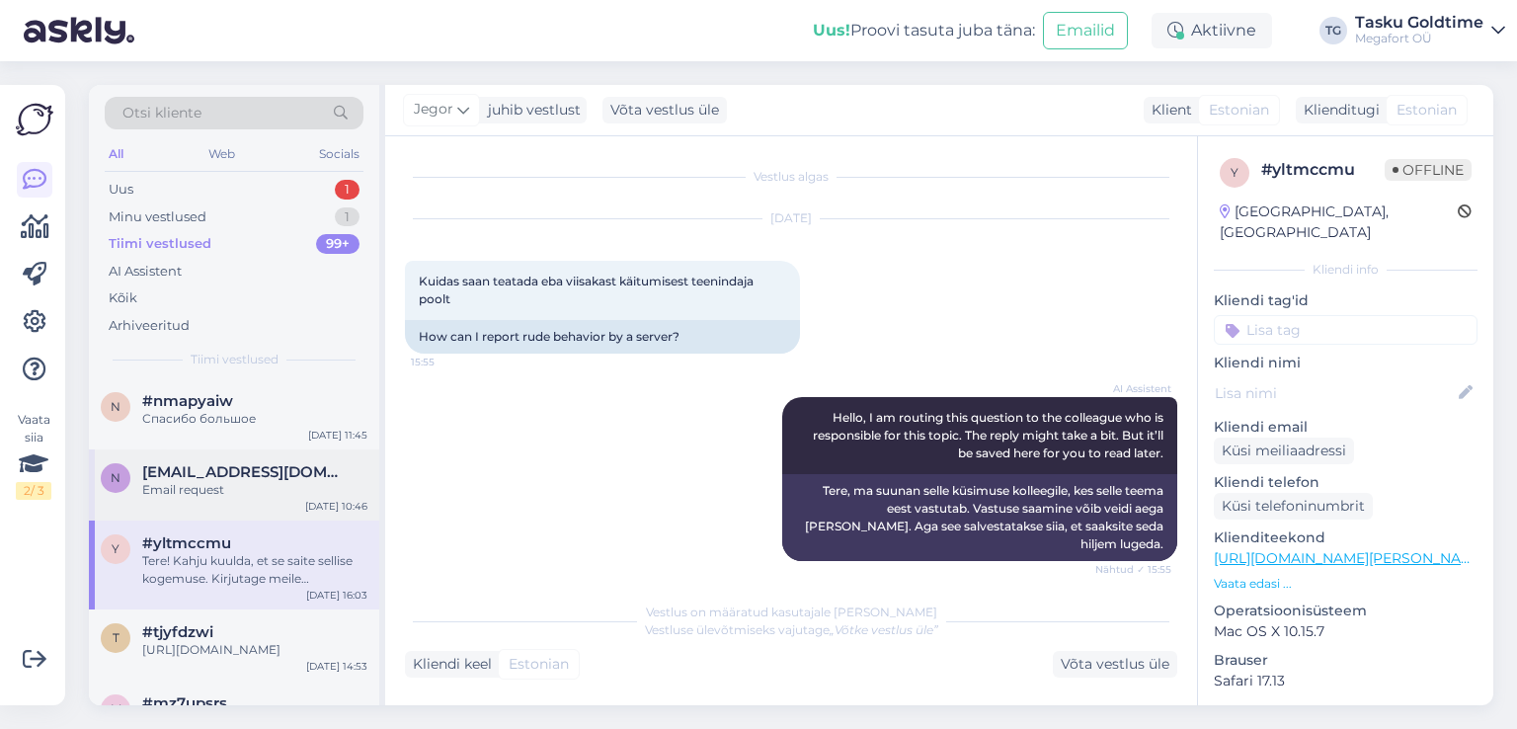
click at [224, 486] on div "Email request" at bounding box center [254, 490] width 225 height 18
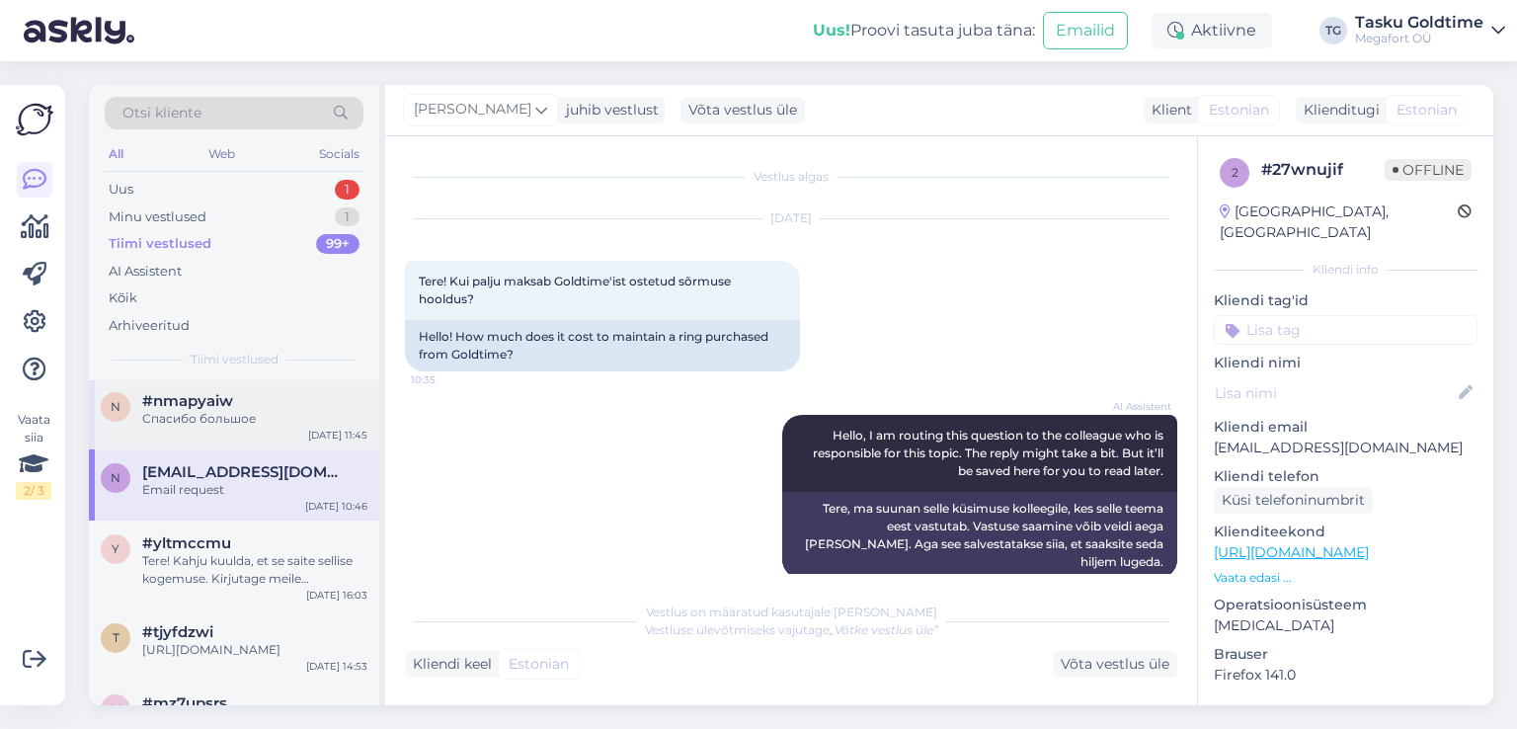
click at [275, 427] on div "Спасибо большое" at bounding box center [254, 419] width 225 height 18
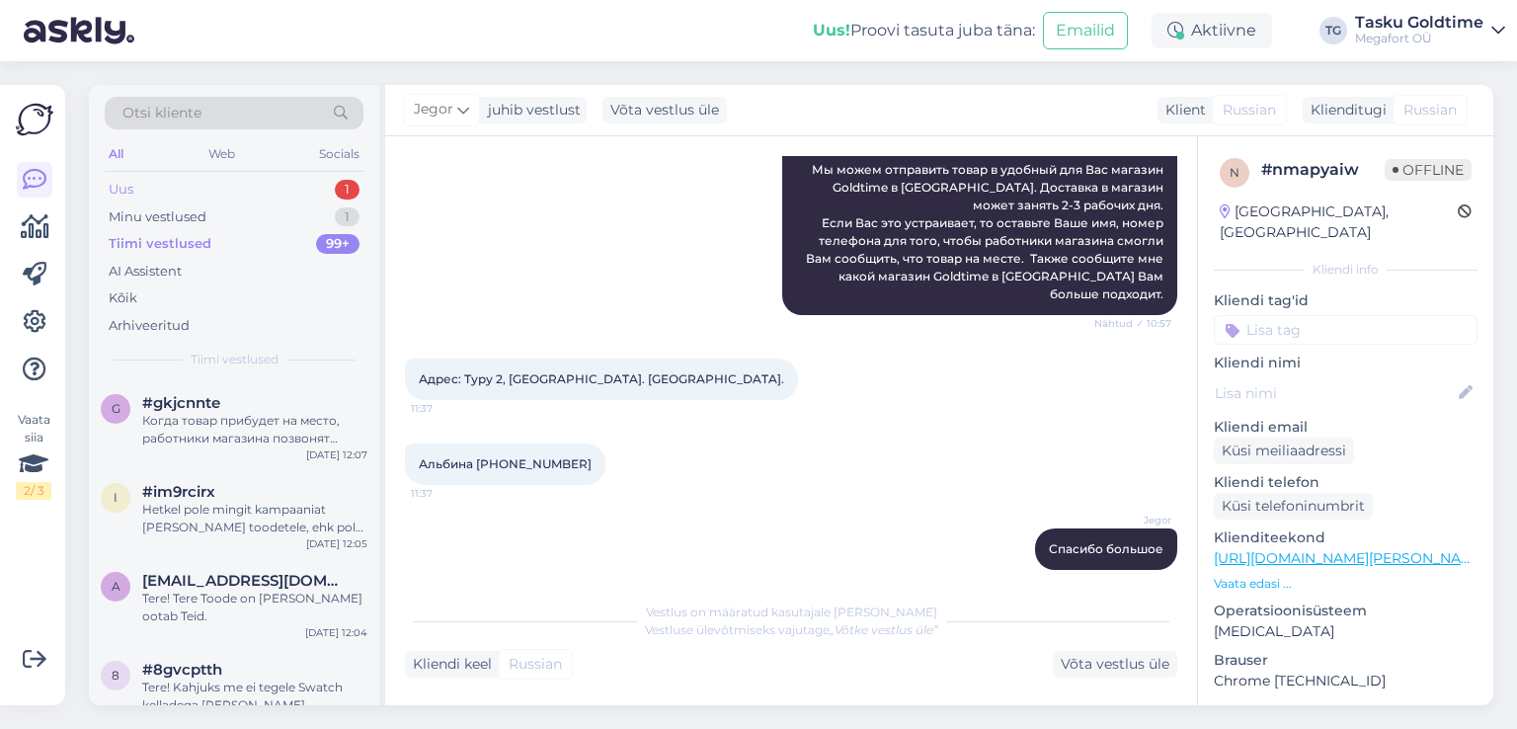
drag, startPoint x: 264, startPoint y: 182, endPoint x: 265, endPoint y: 76, distance: 105.7
click at [265, 182] on div "Uus 1" at bounding box center [234, 190] width 259 height 28
